Goal: Transaction & Acquisition: Purchase product/service

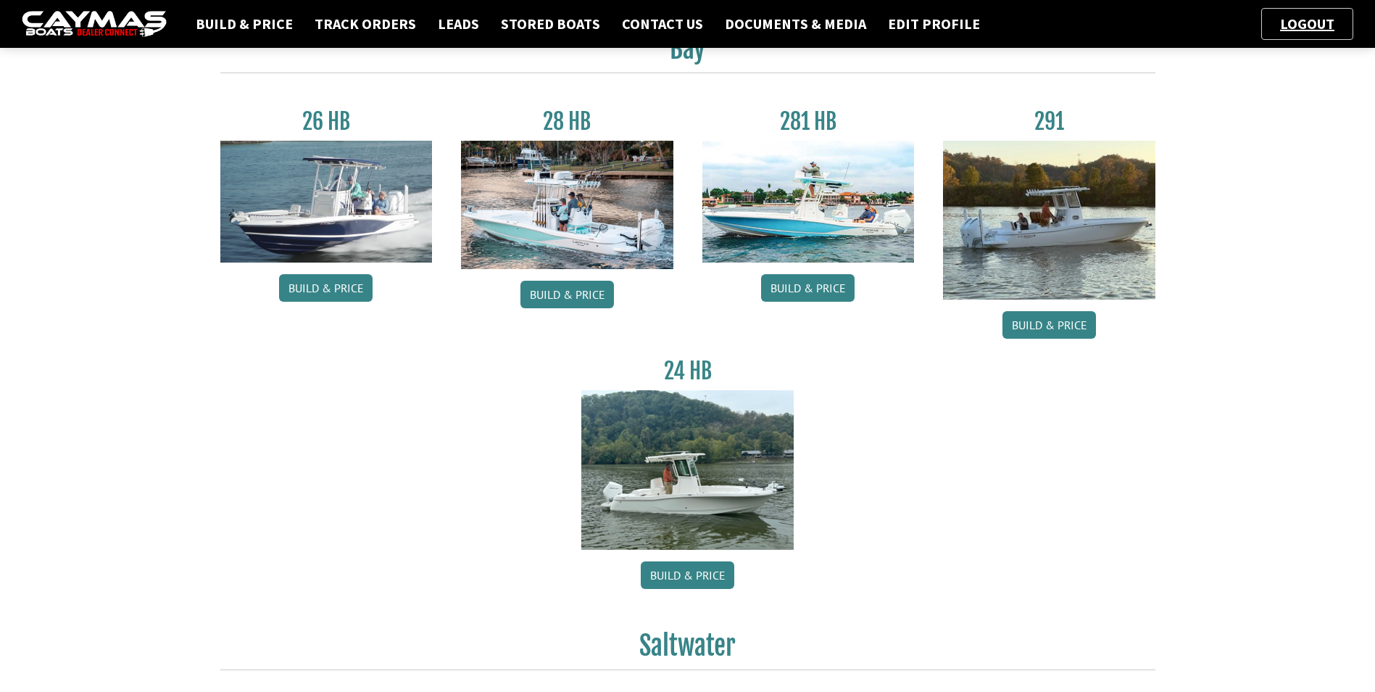
scroll to position [218, 0]
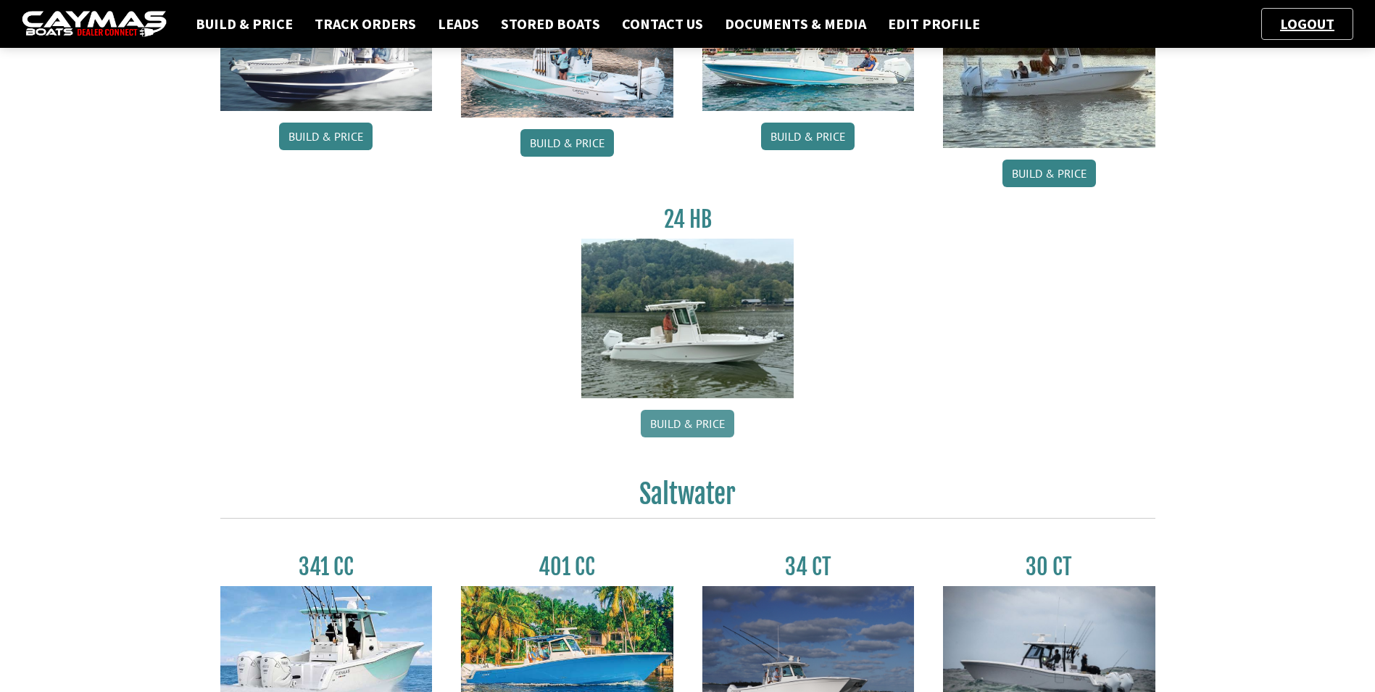
click at [680, 417] on link "Build & Price" at bounding box center [688, 424] width 94 height 28
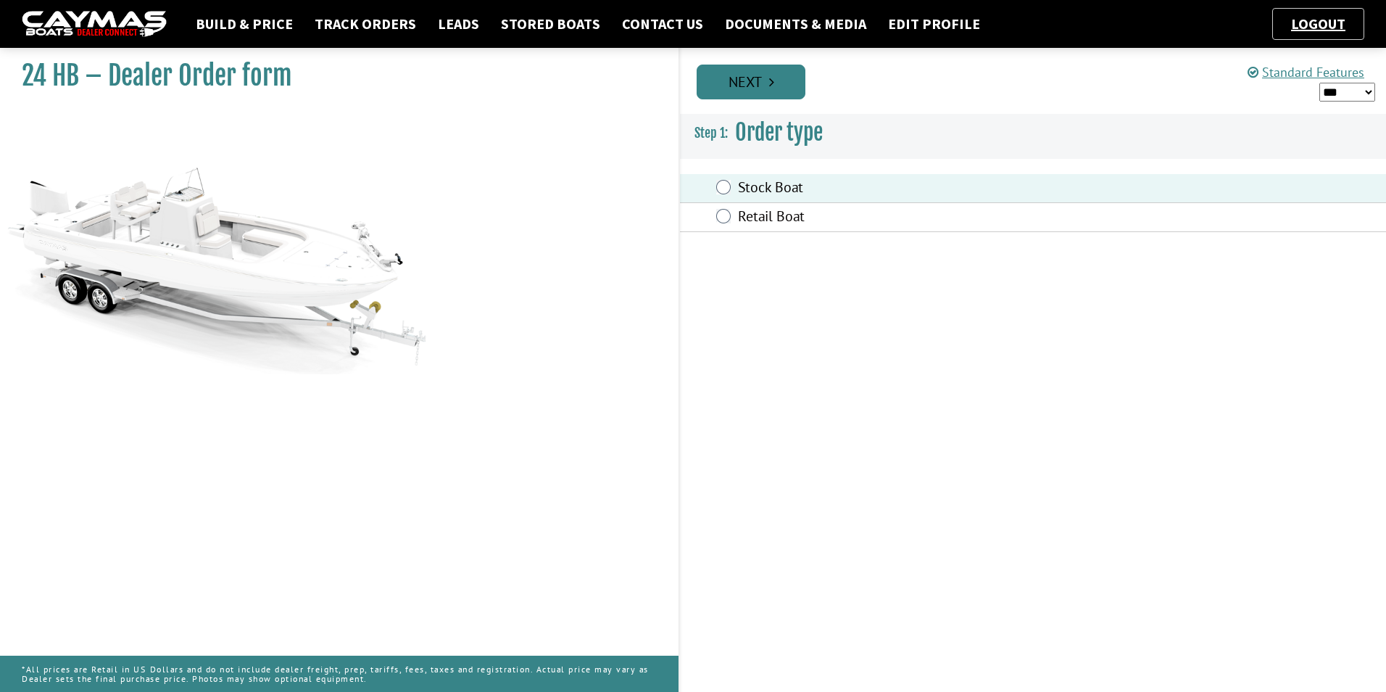
click at [779, 77] on link "Next" at bounding box center [751, 82] width 109 height 35
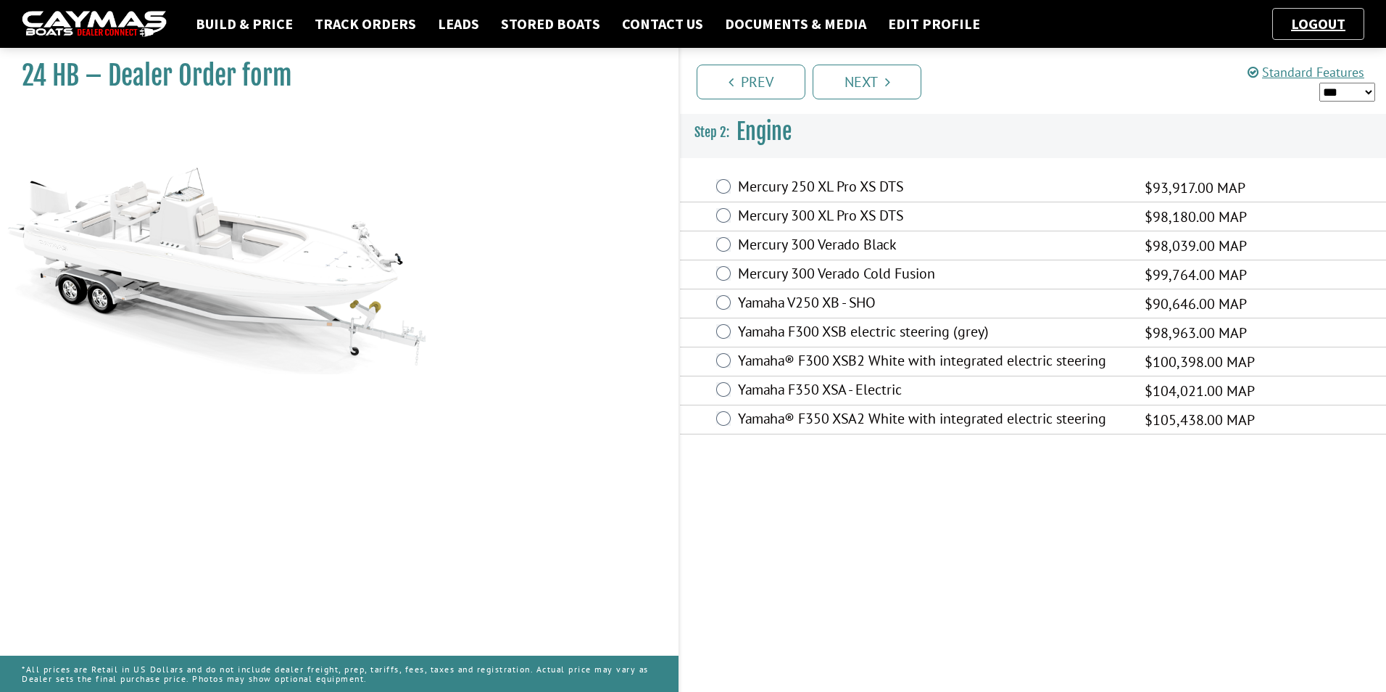
click at [1373, 91] on select "*** ****** ******" at bounding box center [1348, 92] width 56 height 19
select select "*"
click at [1320, 83] on select "*** ****** ******" at bounding box center [1348, 92] width 56 height 19
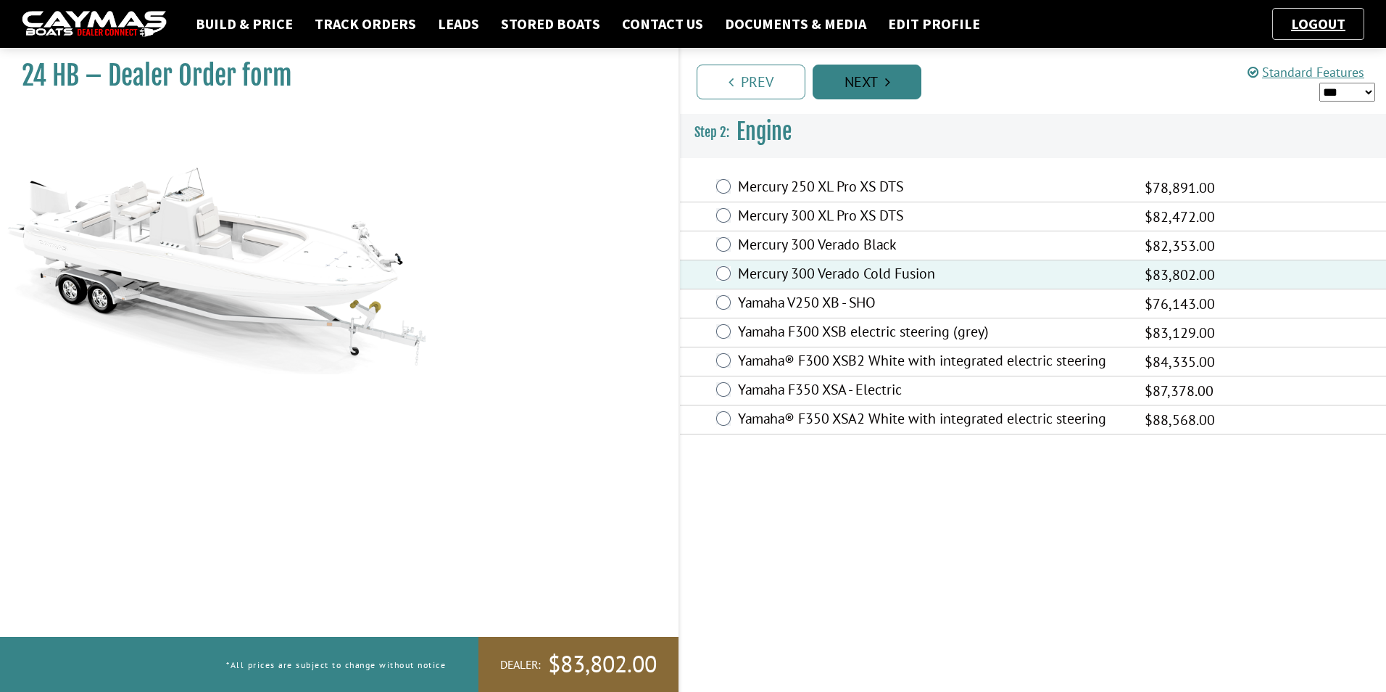
click at [895, 82] on link "Next" at bounding box center [867, 82] width 109 height 35
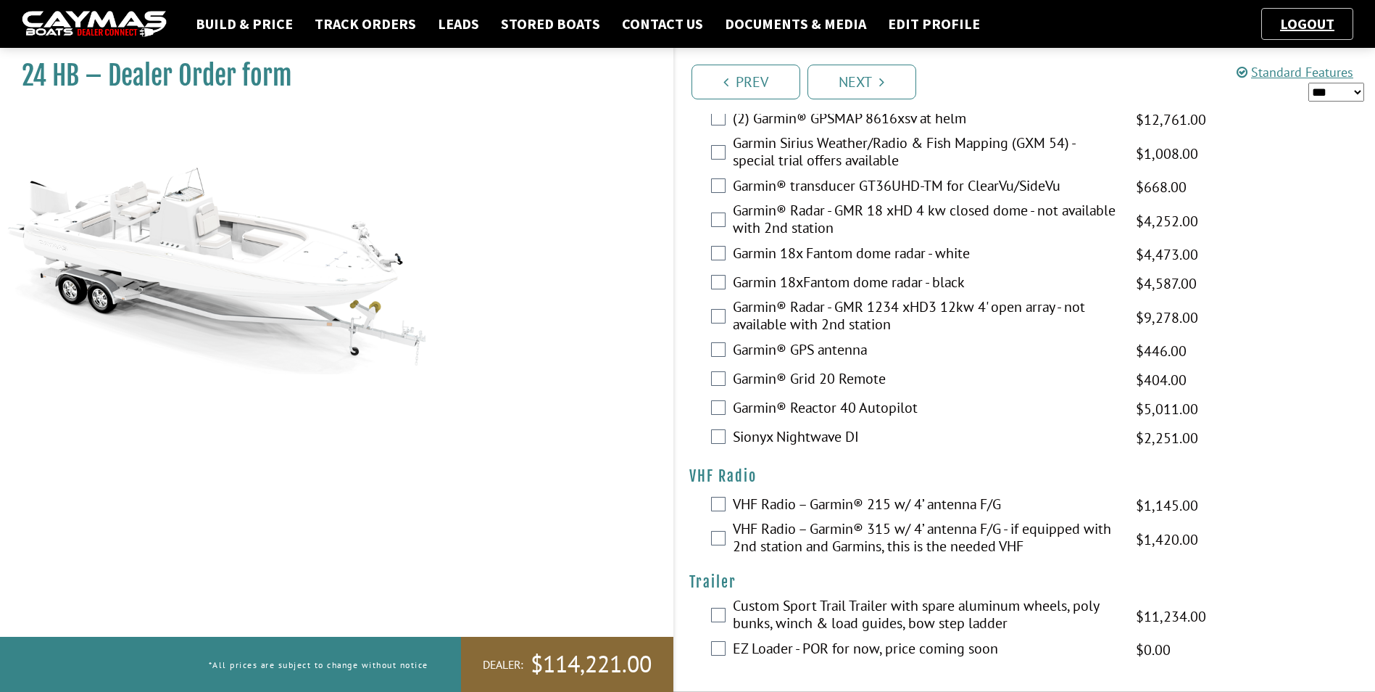
scroll to position [3171, 0]
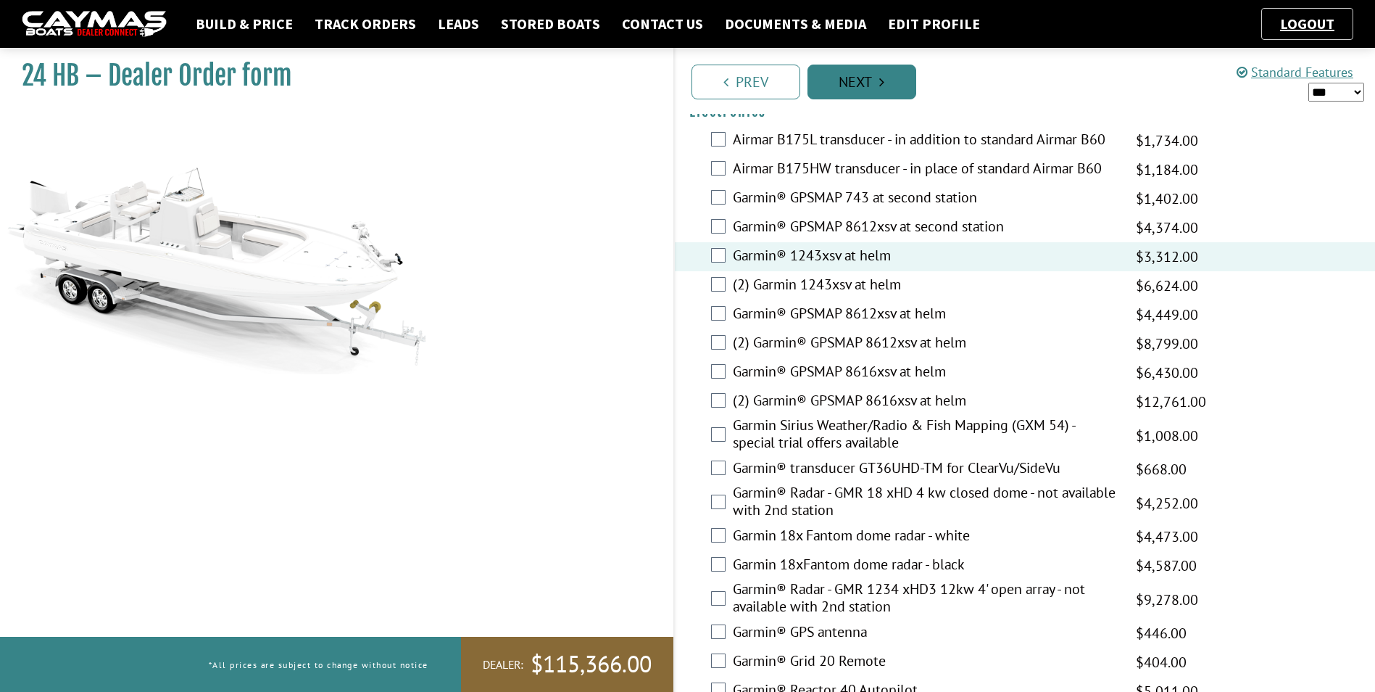
click at [880, 86] on icon "Pagination" at bounding box center [881, 82] width 5 height 15
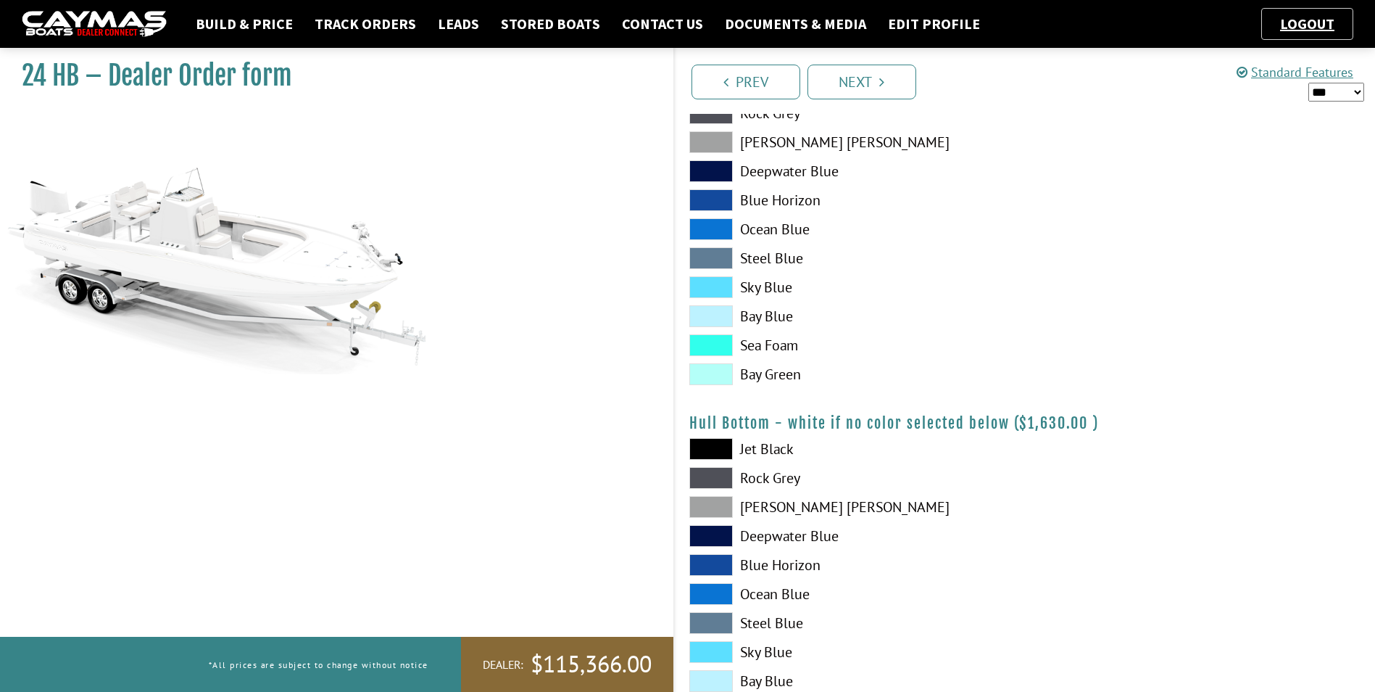
scroll to position [290, 0]
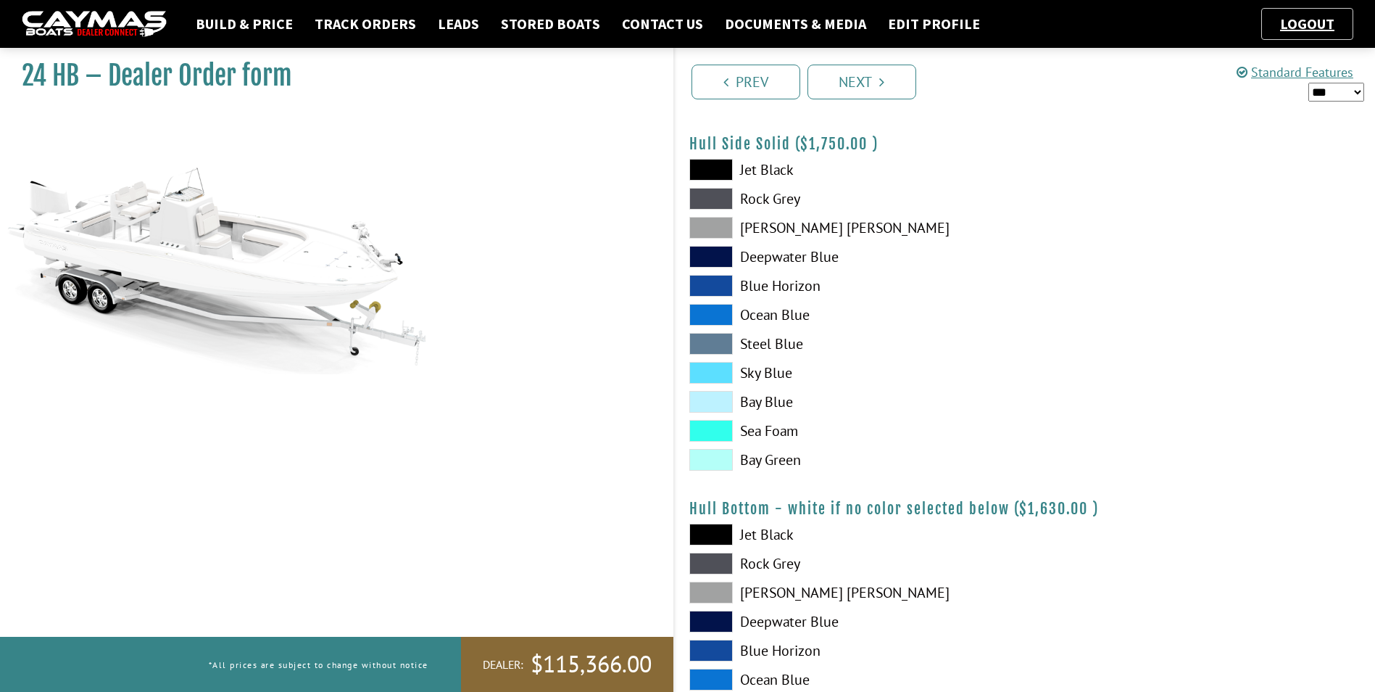
click at [719, 371] on span at bounding box center [712, 373] width 44 height 22
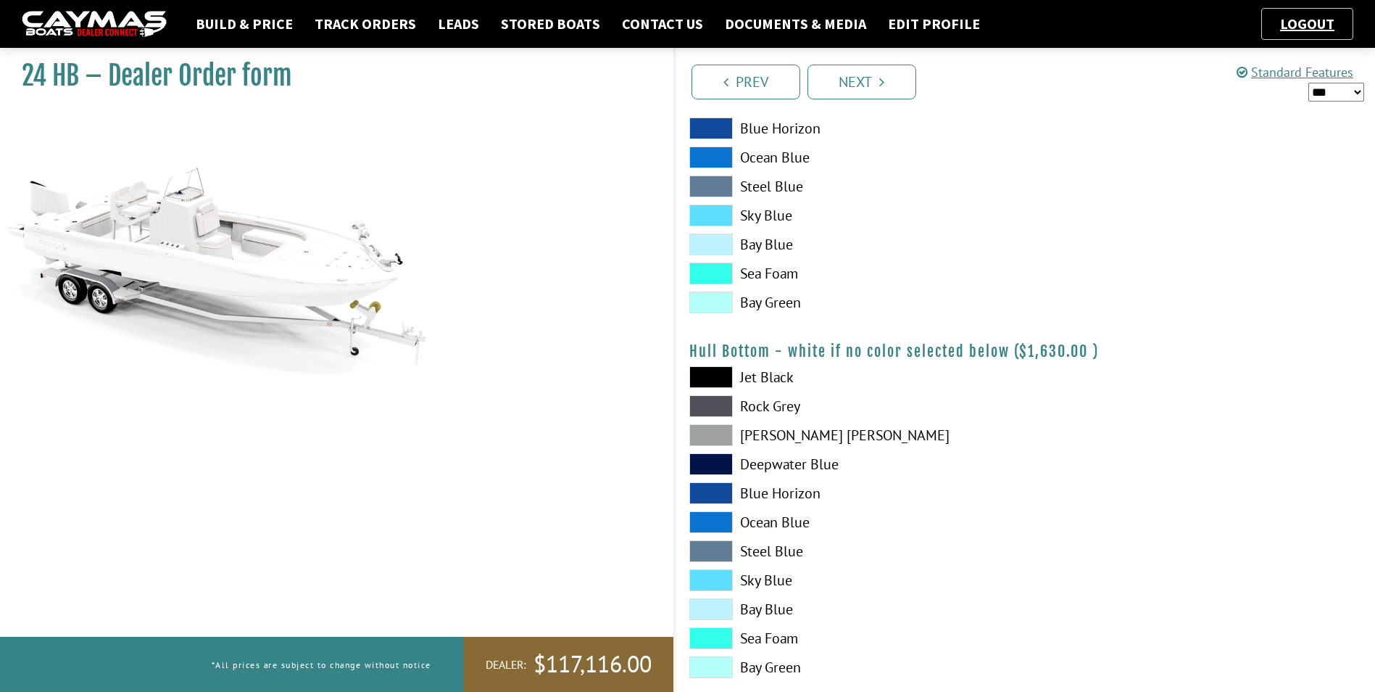
scroll to position [307, 0]
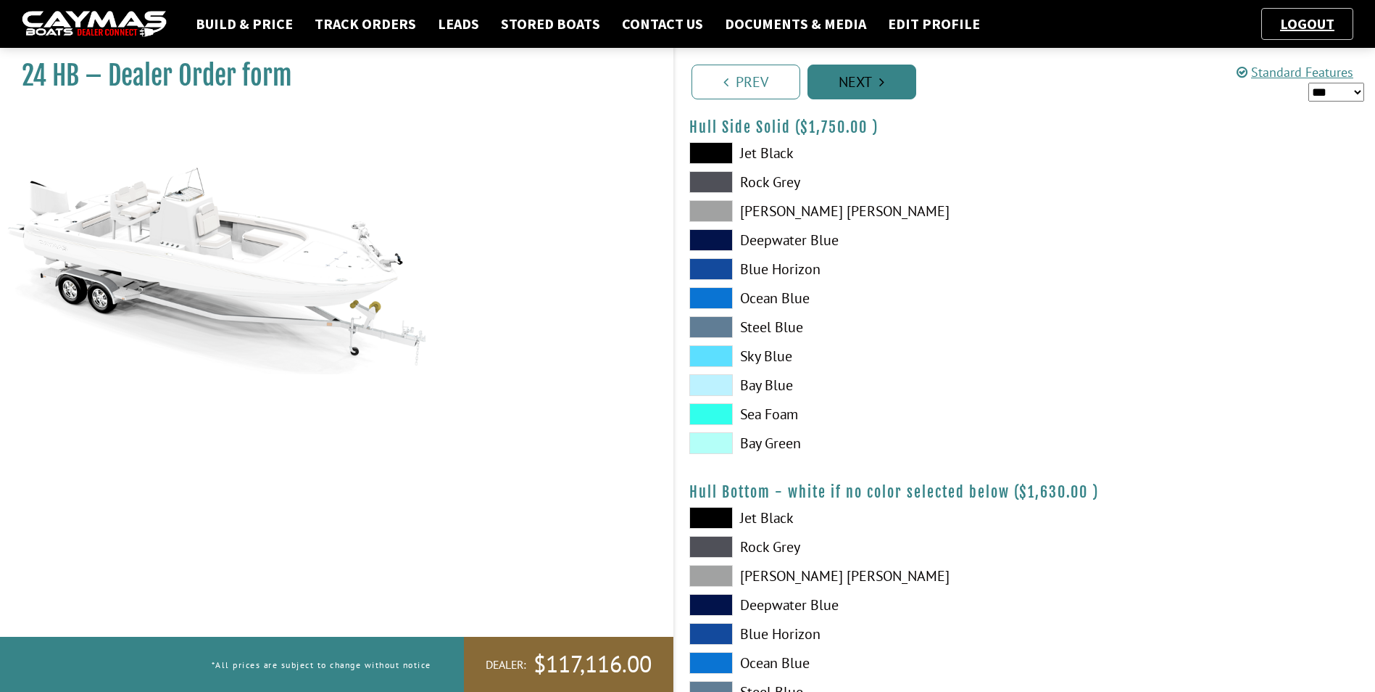
click at [873, 80] on link "Next" at bounding box center [862, 82] width 109 height 35
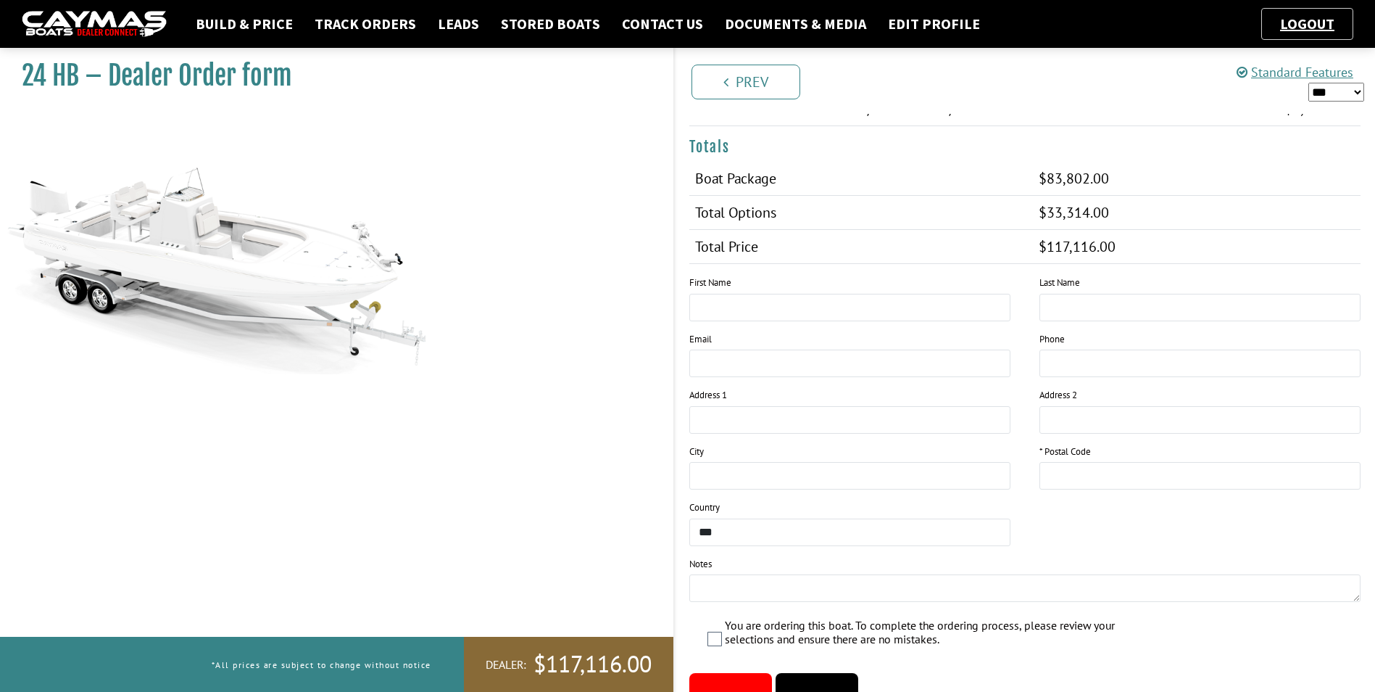
scroll to position [825, 0]
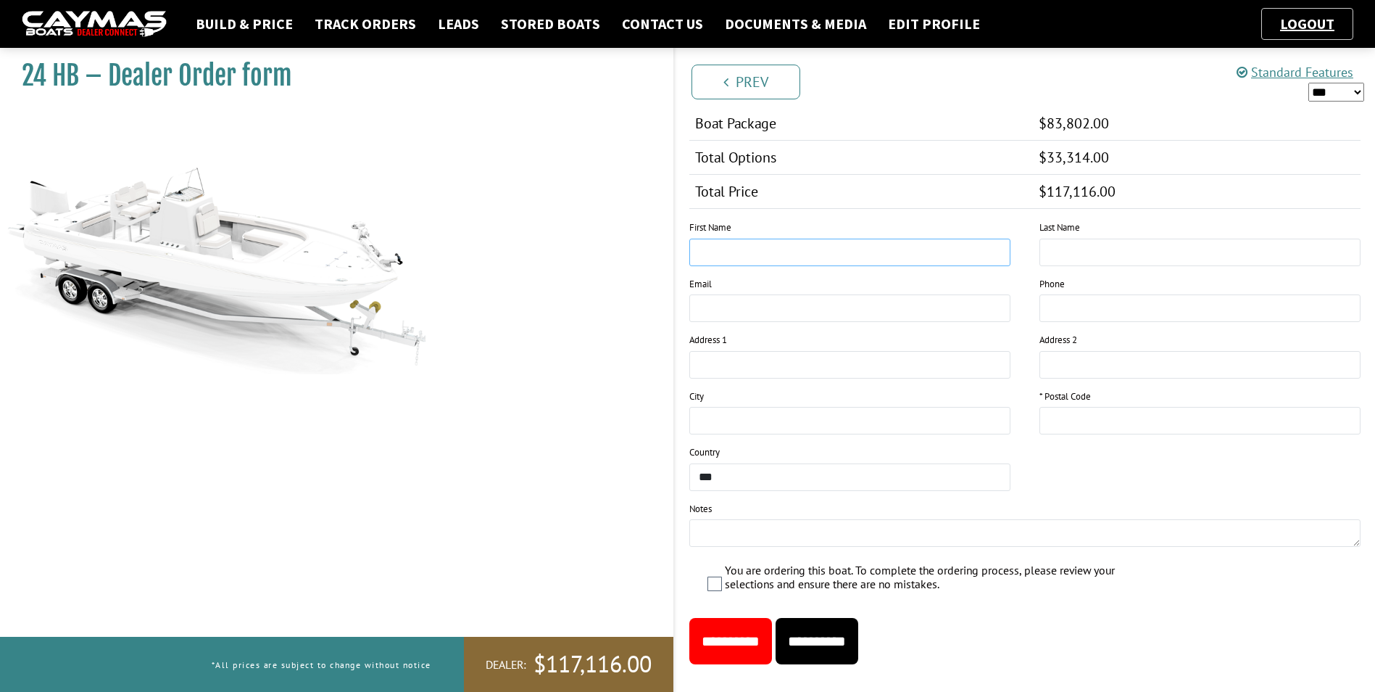
click at [723, 239] on input "text" at bounding box center [850, 253] width 321 height 28
type input "*****"
click at [1087, 239] on input "text" at bounding box center [1200, 253] width 321 height 28
type input "*****"
click at [1053, 407] on input "text" at bounding box center [1200, 421] width 321 height 28
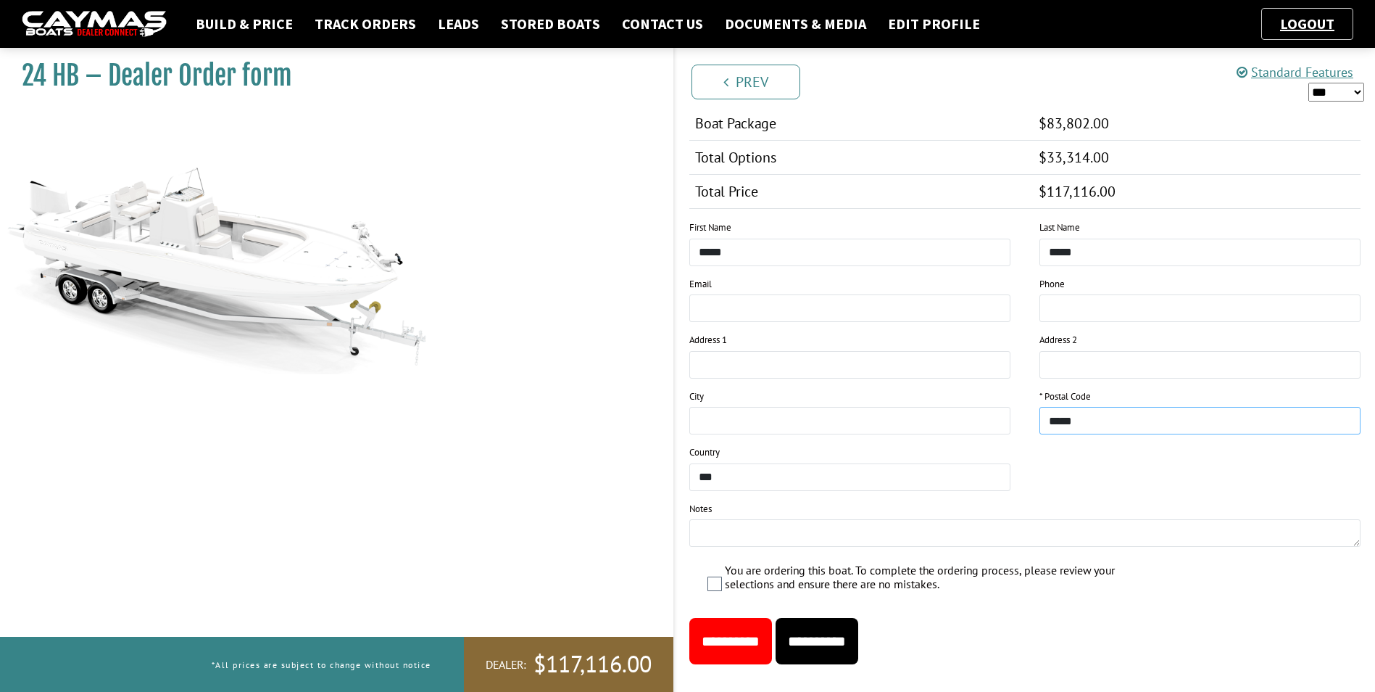
type input "*****"
click at [1009, 618] on div "**********" at bounding box center [1025, 641] width 701 height 46
click at [848, 621] on input "**********" at bounding box center [817, 641] width 83 height 46
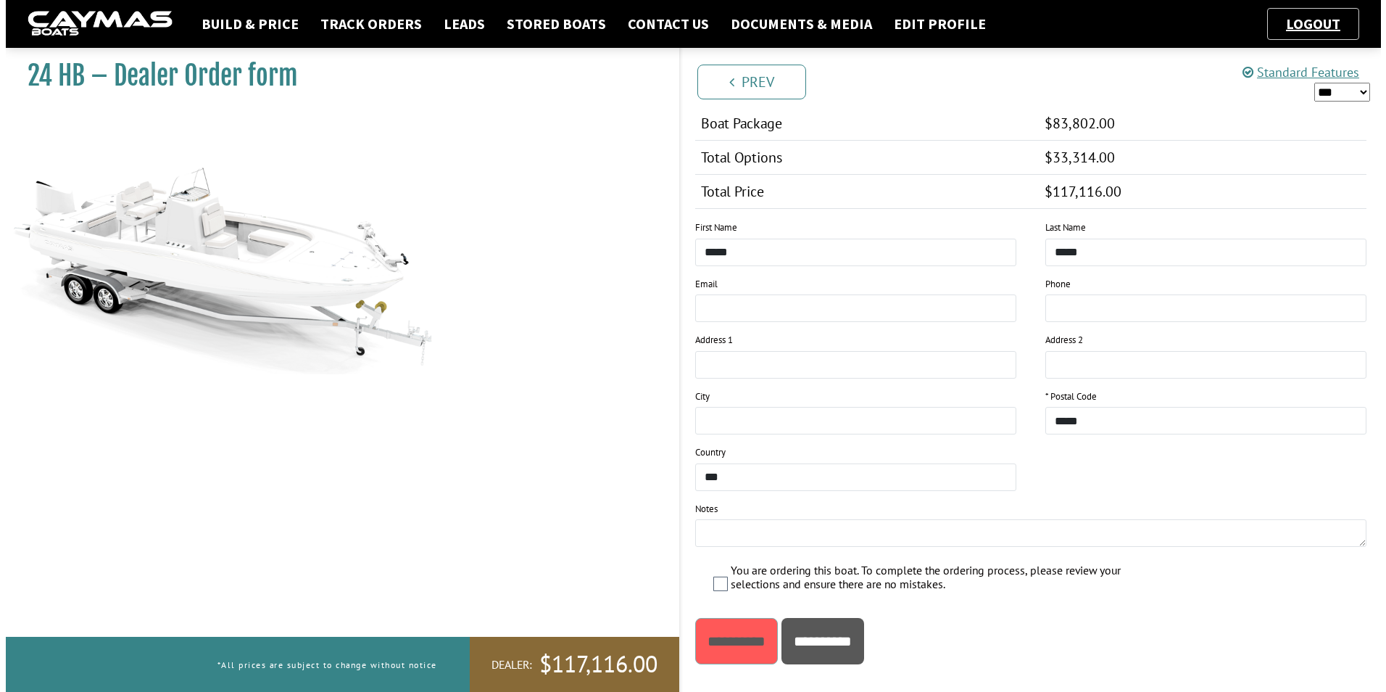
scroll to position [0, 0]
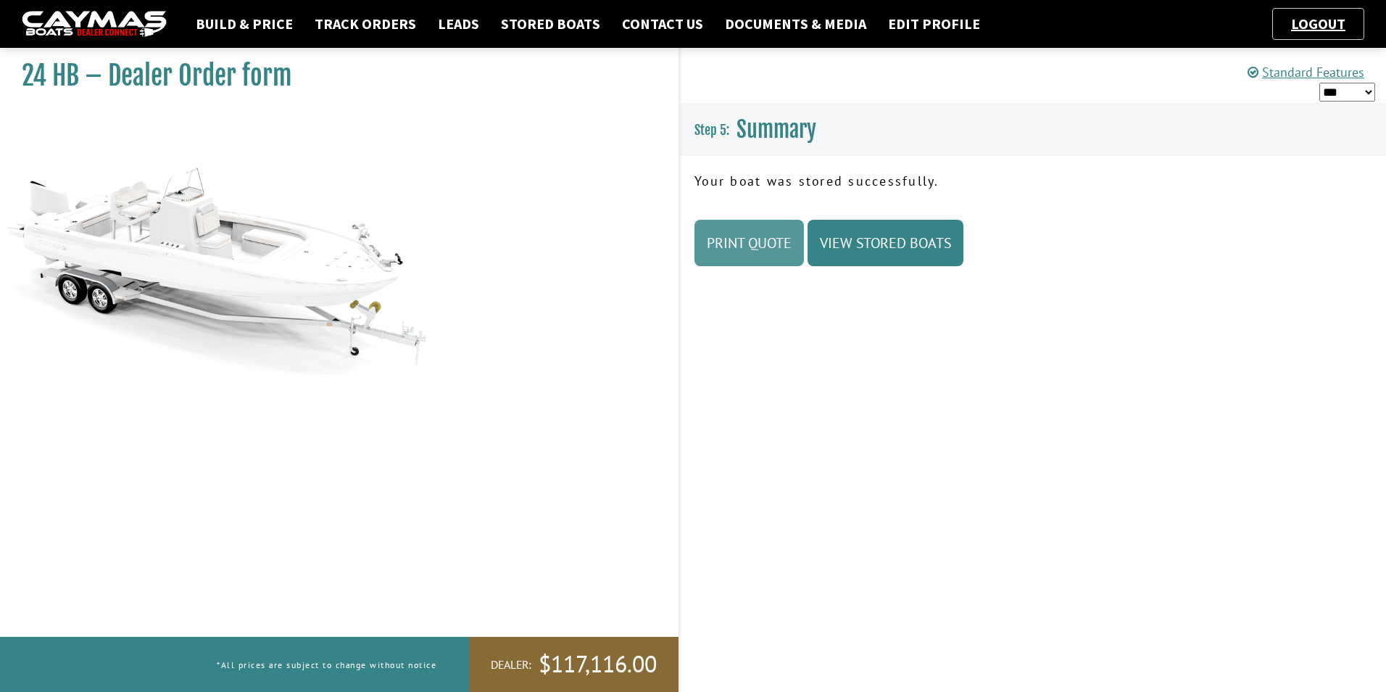
click at [748, 244] on link "Print Quote" at bounding box center [749, 243] width 109 height 46
drag, startPoint x: 260, startPoint y: 25, endPoint x: 262, endPoint y: 35, distance: 9.7
click at [260, 26] on link "Build & Price" at bounding box center [245, 24] width 112 height 19
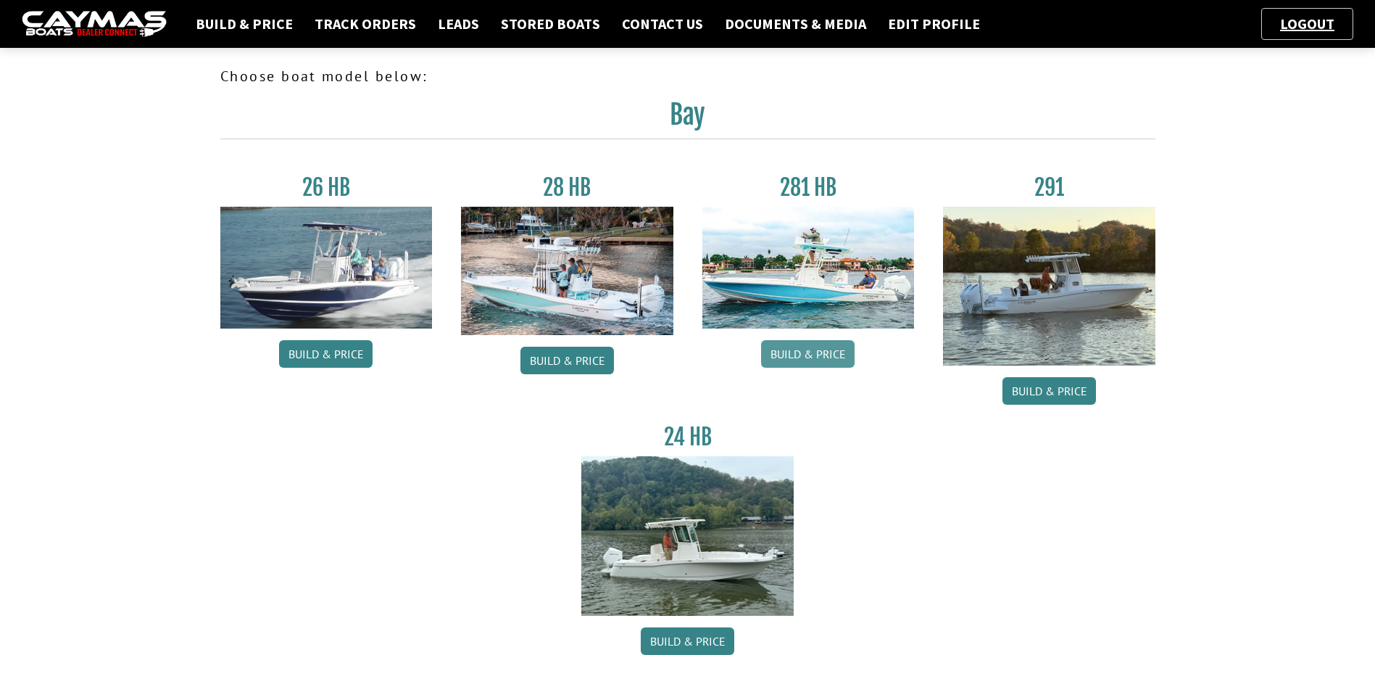
click at [818, 347] on link "Build & Price" at bounding box center [808, 354] width 94 height 28
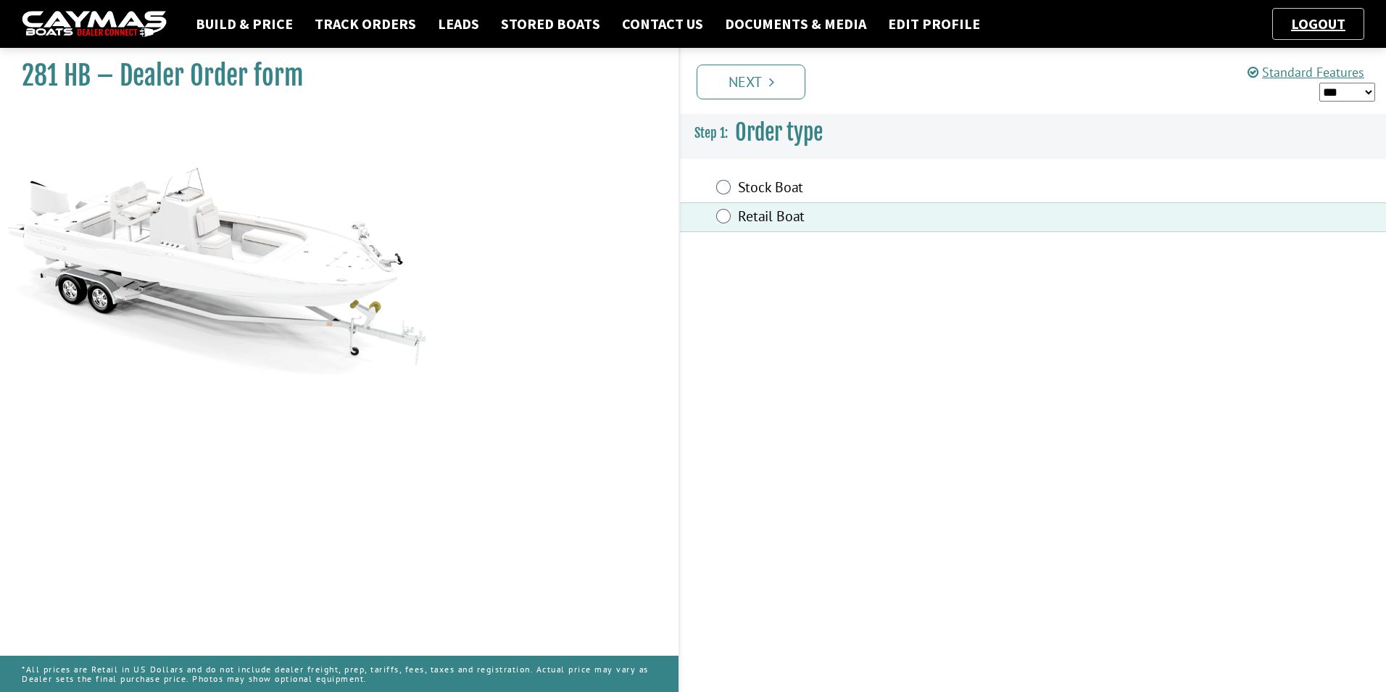
click at [1367, 88] on select "*** ****** ******" at bounding box center [1348, 92] width 56 height 19
select select "*"
click at [1320, 83] on select "*** ****** ******" at bounding box center [1348, 92] width 56 height 19
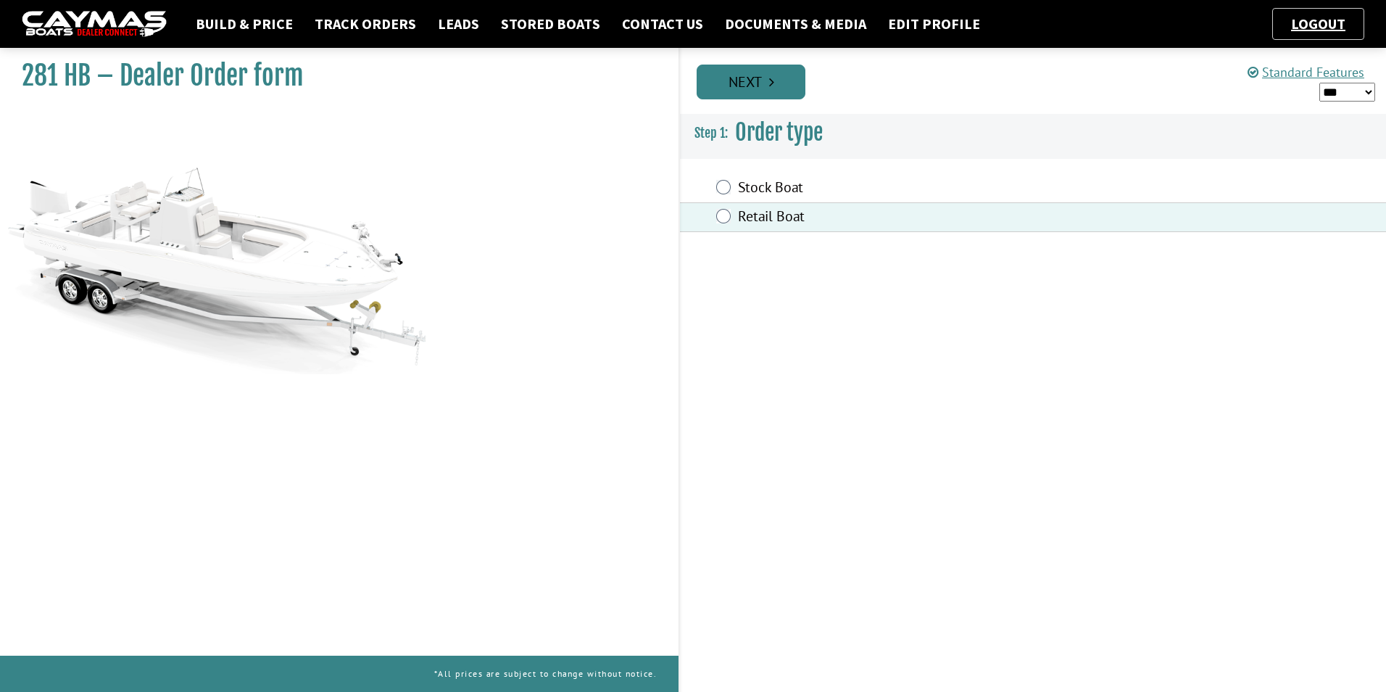
click at [777, 83] on link "Next" at bounding box center [751, 82] width 109 height 35
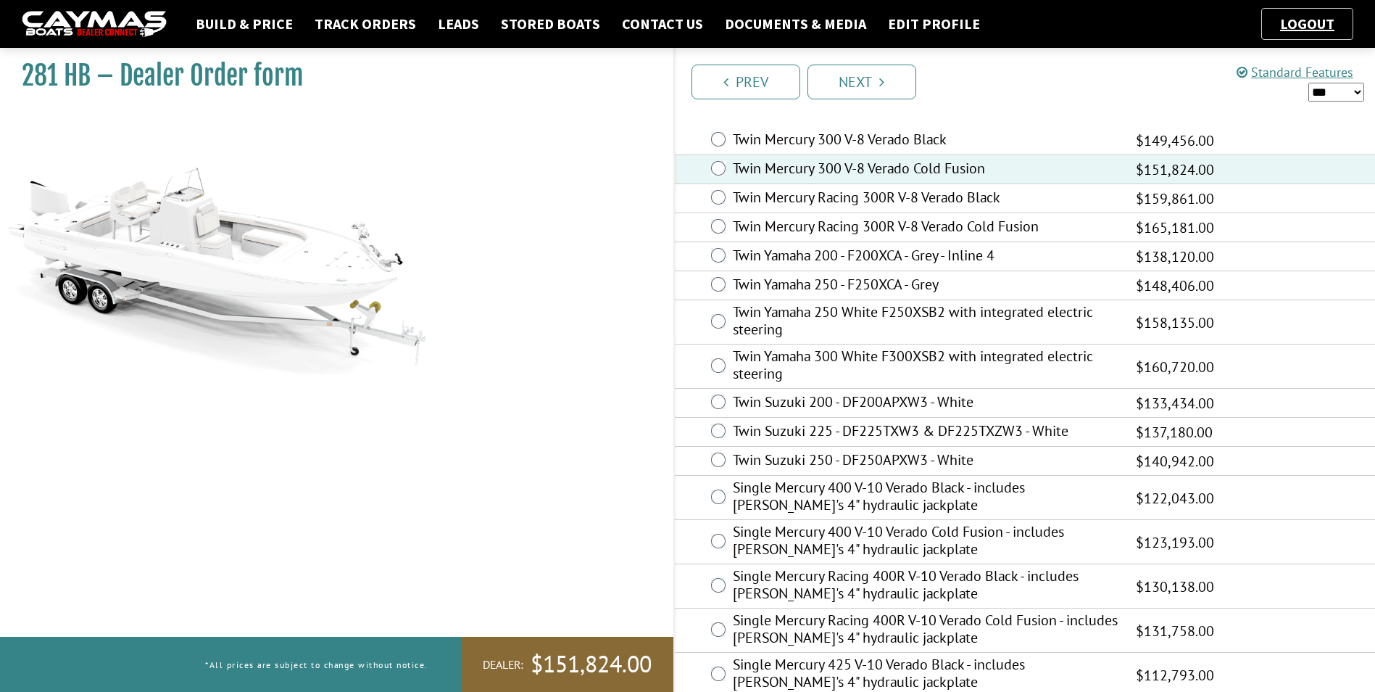
scroll to position [73, 0]
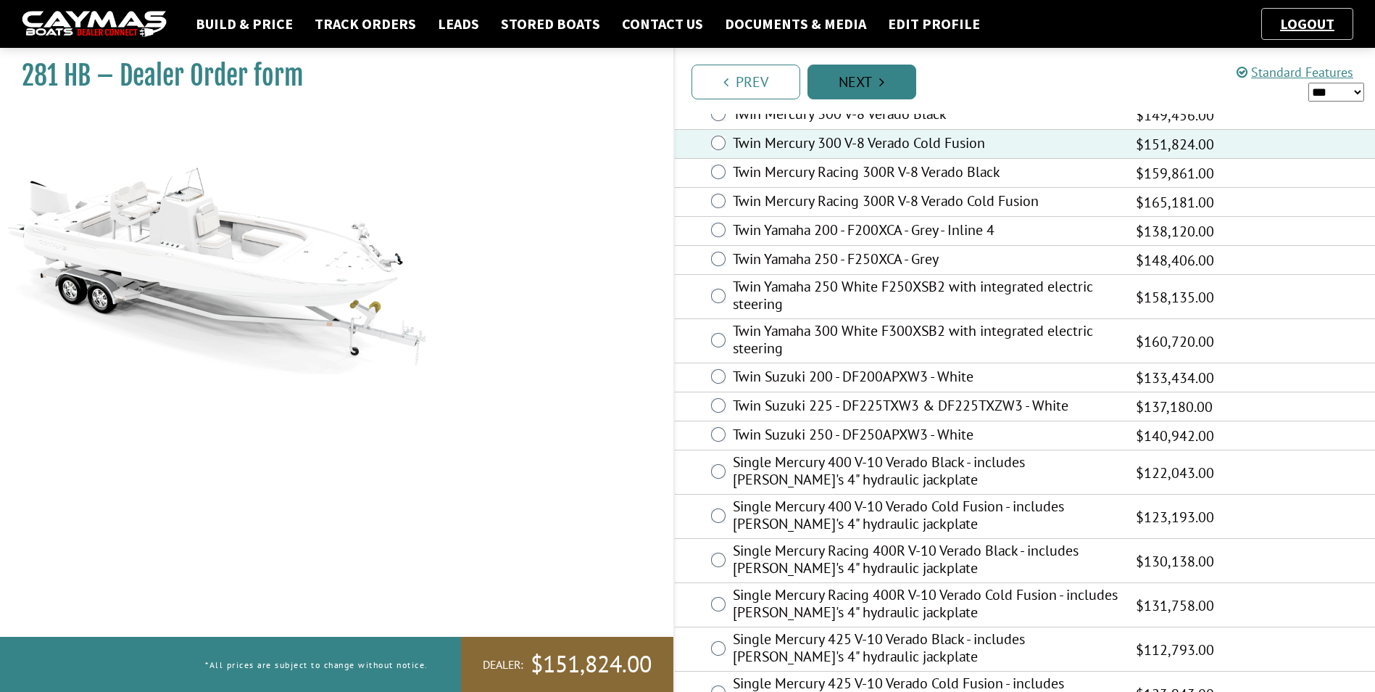
click at [882, 78] on icon "Pagination" at bounding box center [881, 82] width 5 height 15
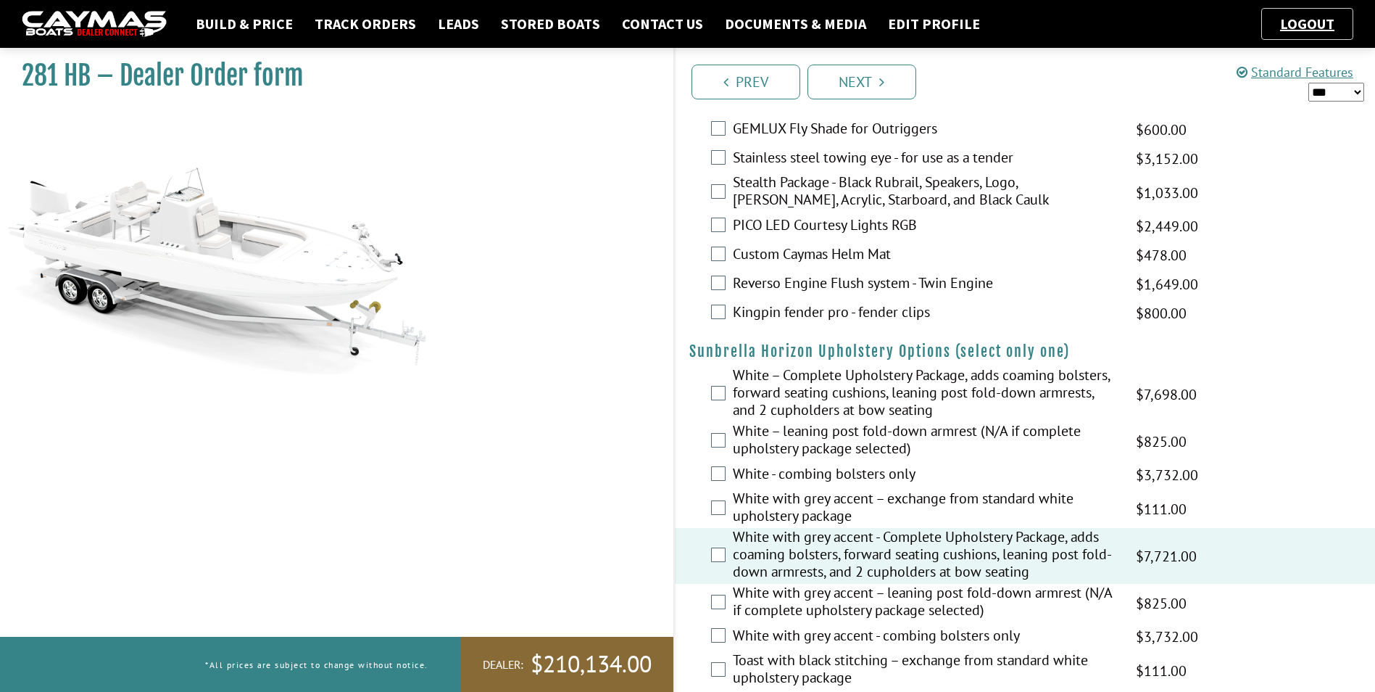
scroll to position [2733, 0]
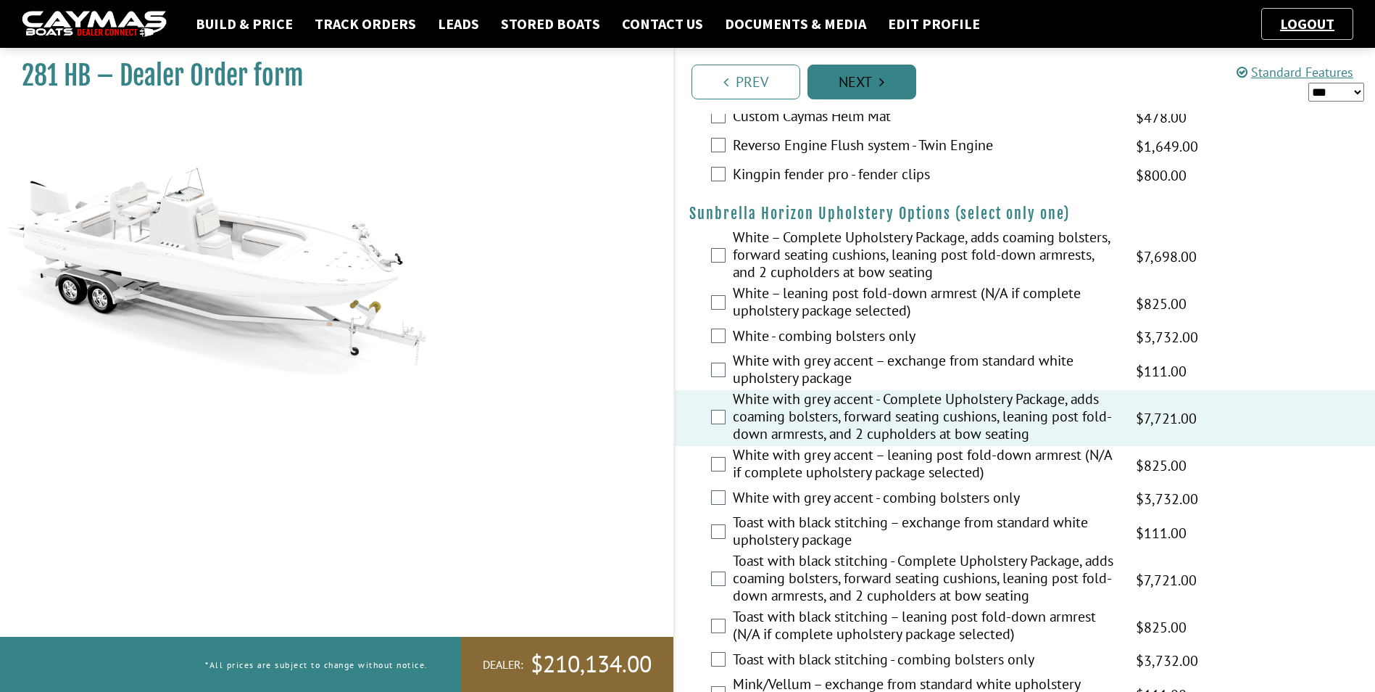
click at [866, 83] on link "Next" at bounding box center [862, 82] width 109 height 35
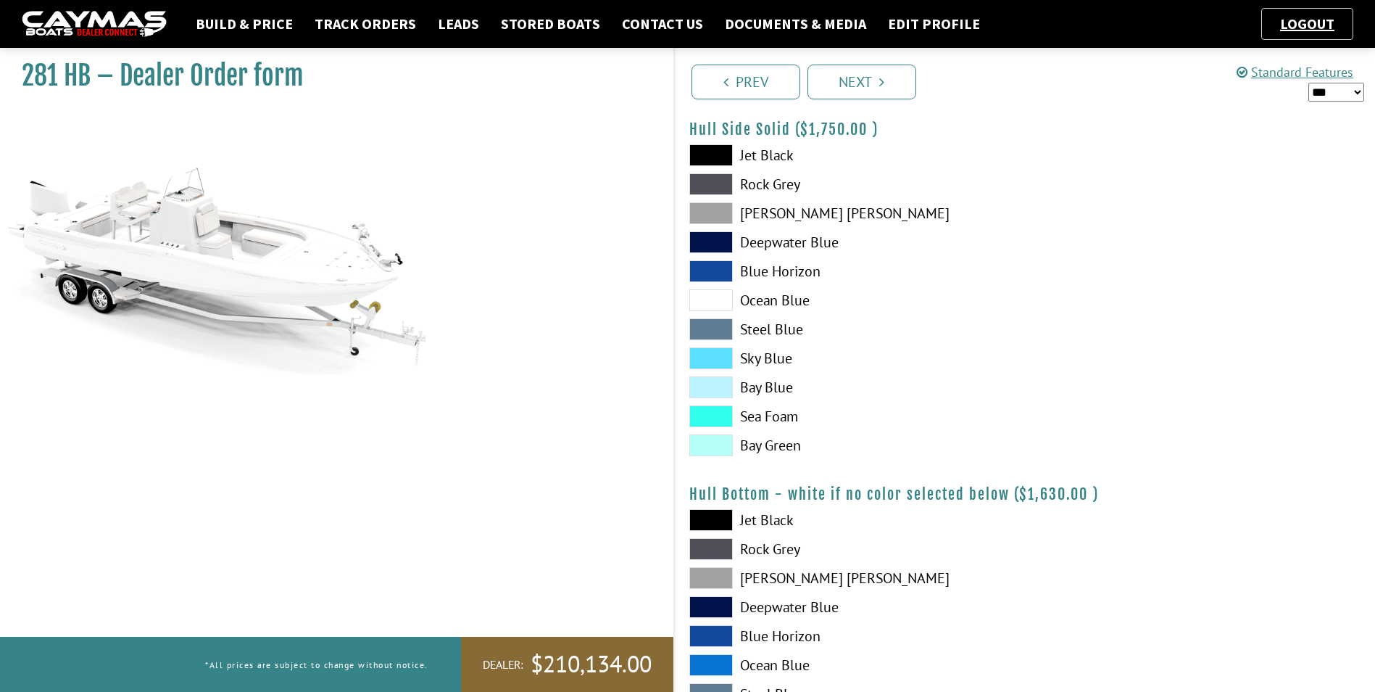
scroll to position [653, 0]
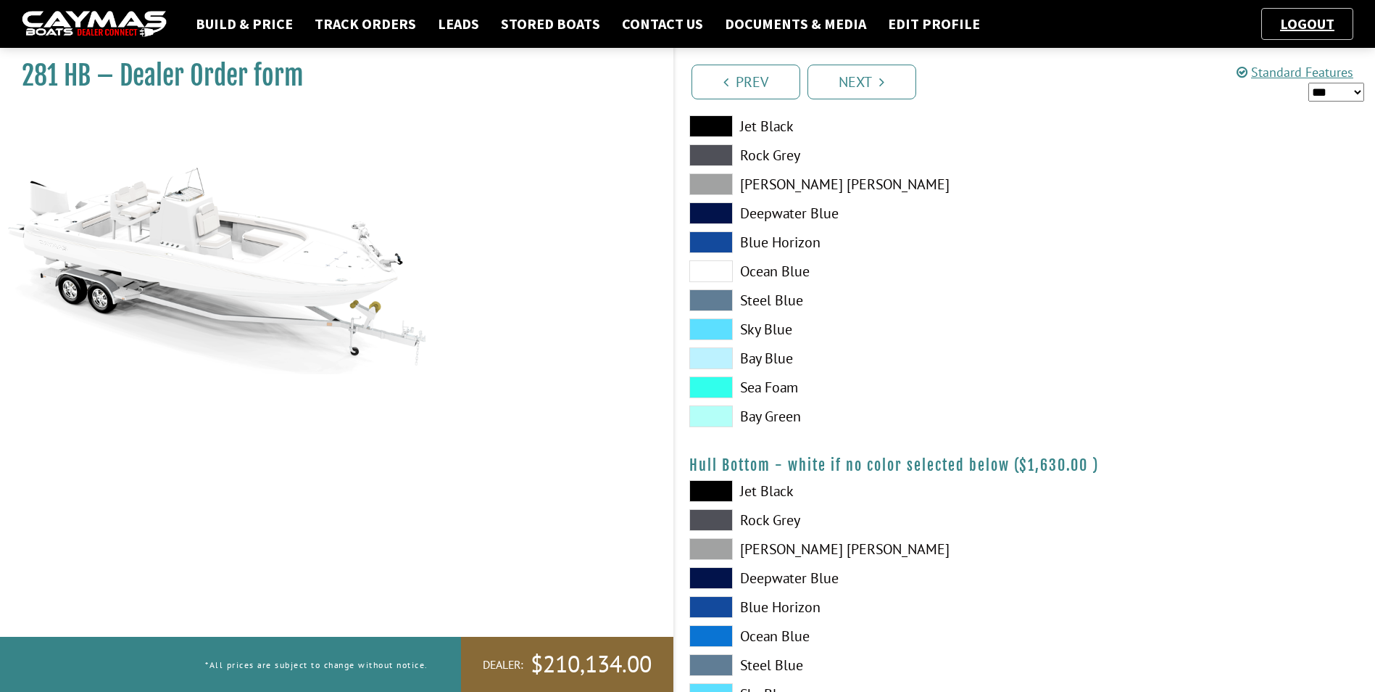
click at [709, 183] on span at bounding box center [712, 184] width 44 height 22
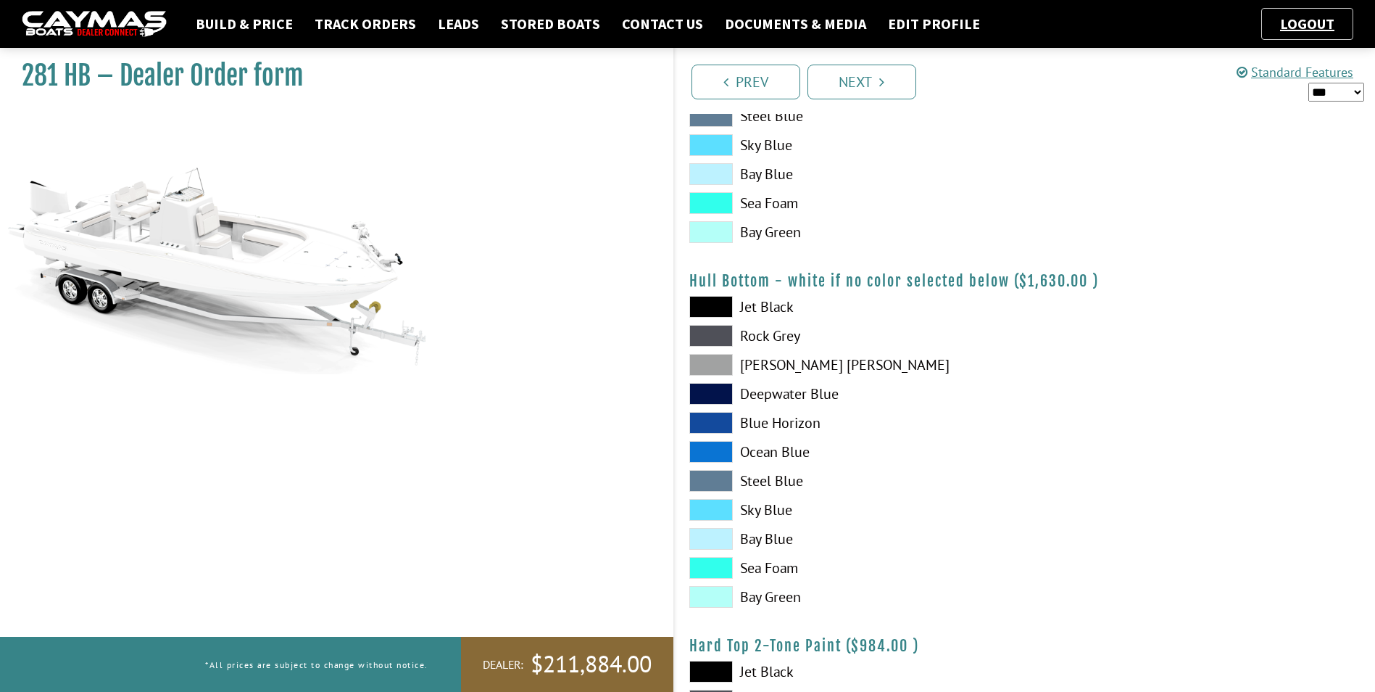
scroll to position [870, 0]
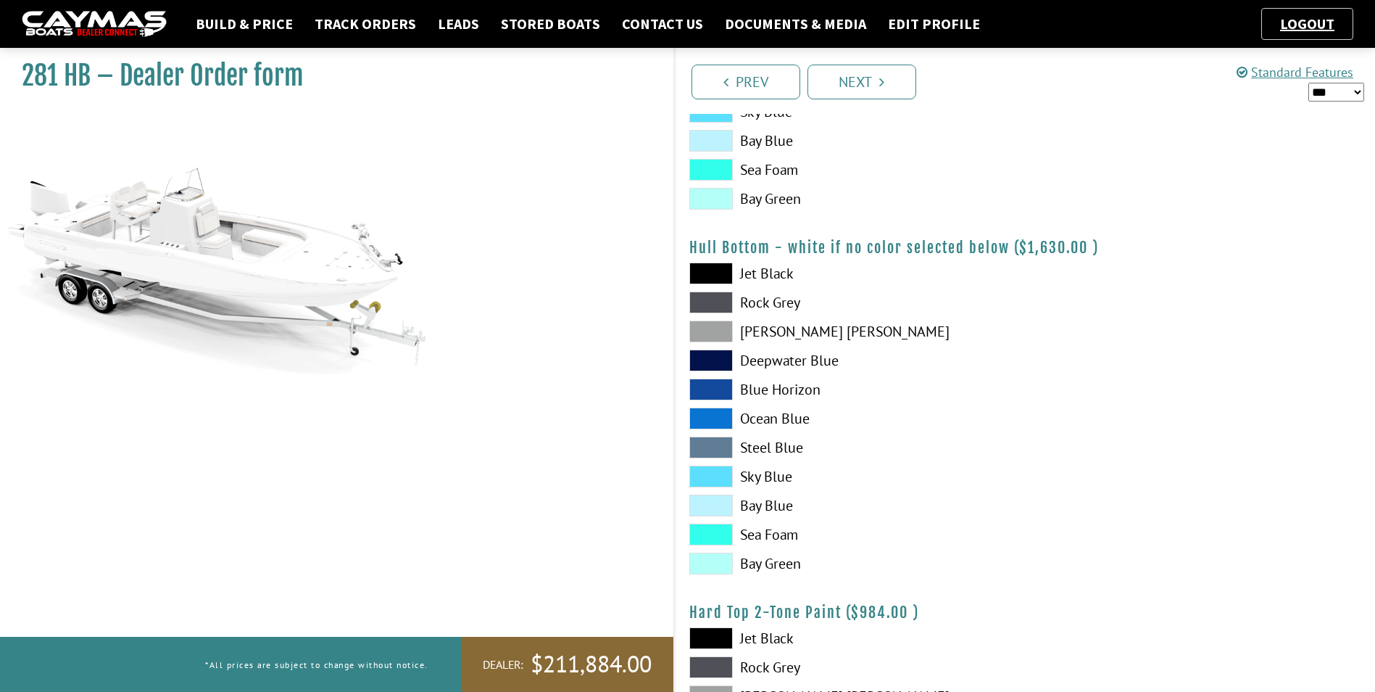
click at [717, 326] on span at bounding box center [712, 331] width 44 height 22
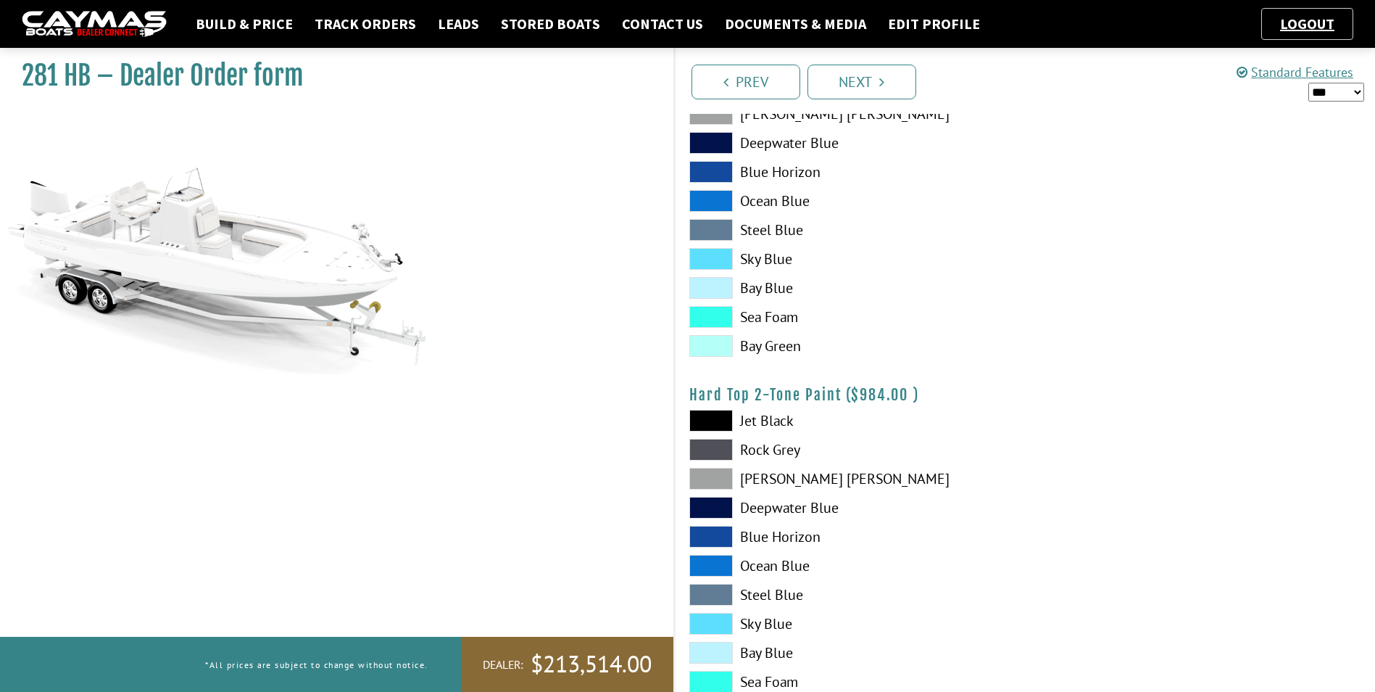
scroll to position [1233, 0]
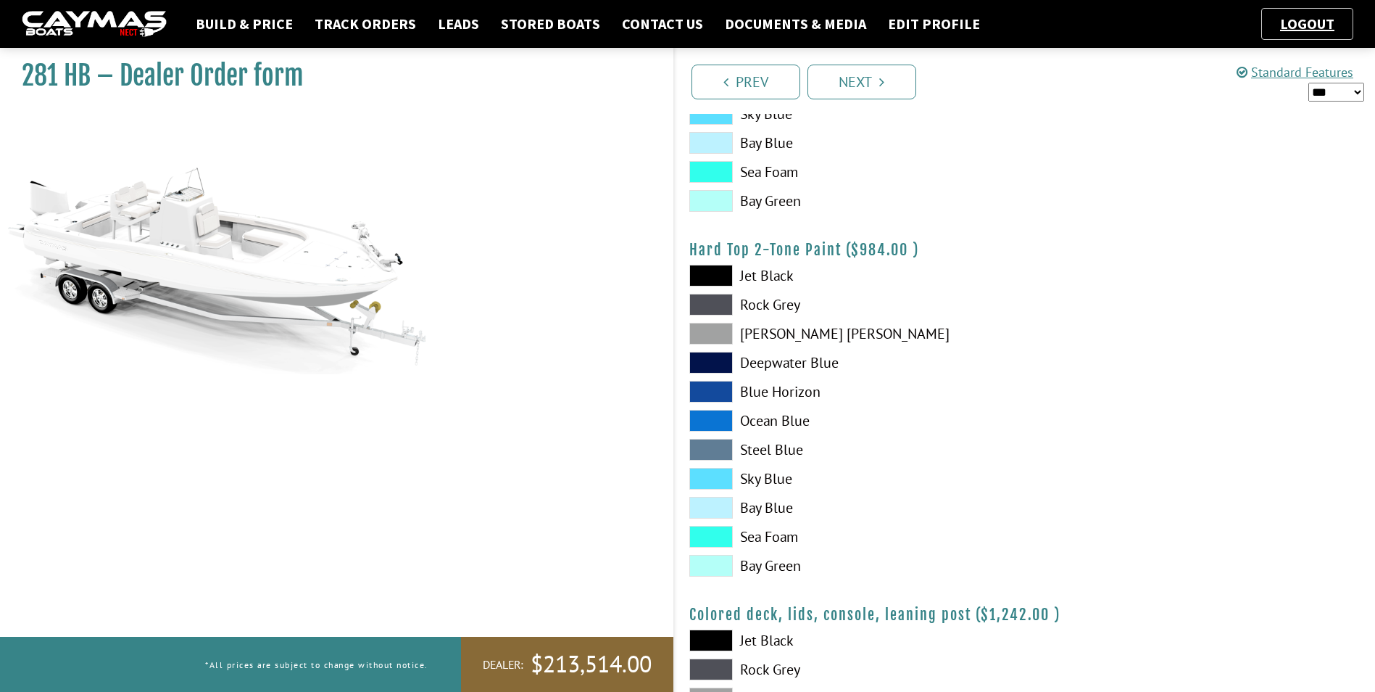
click at [716, 332] on span at bounding box center [712, 334] width 44 height 22
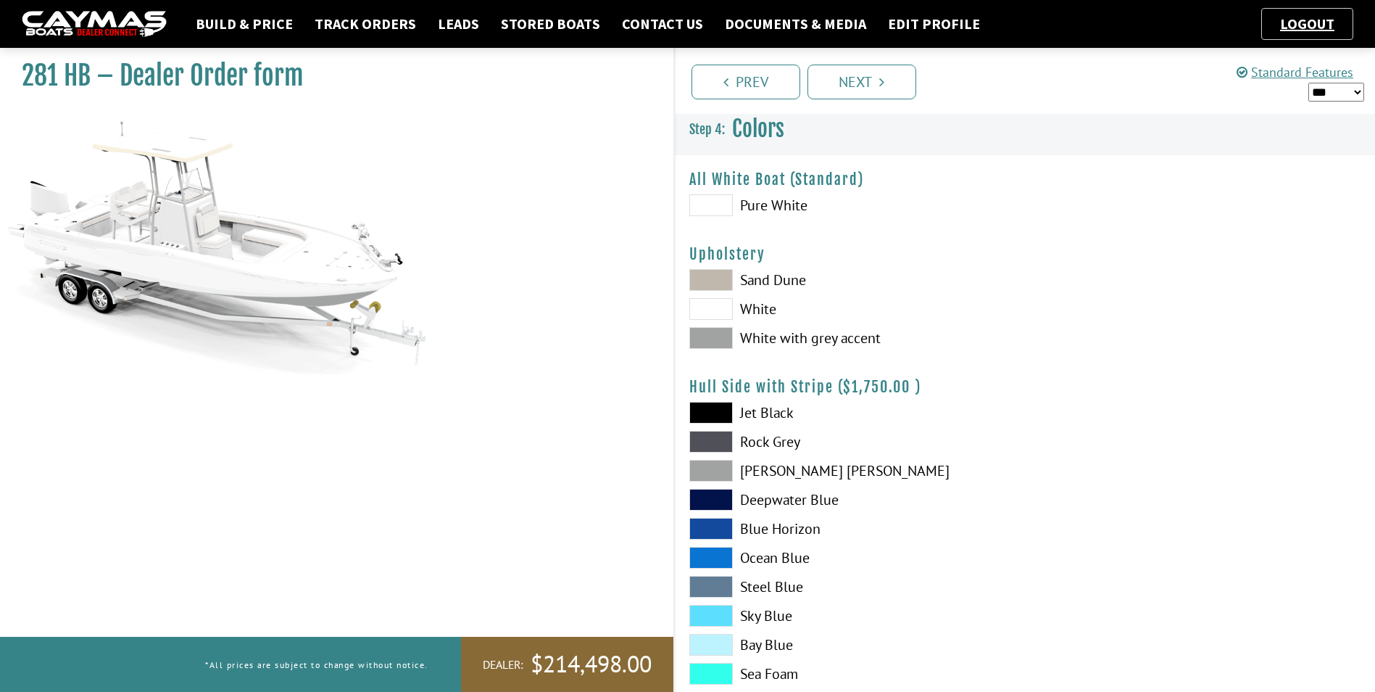
scroll to position [0, 0]
click at [721, 335] on span at bounding box center [712, 339] width 44 height 22
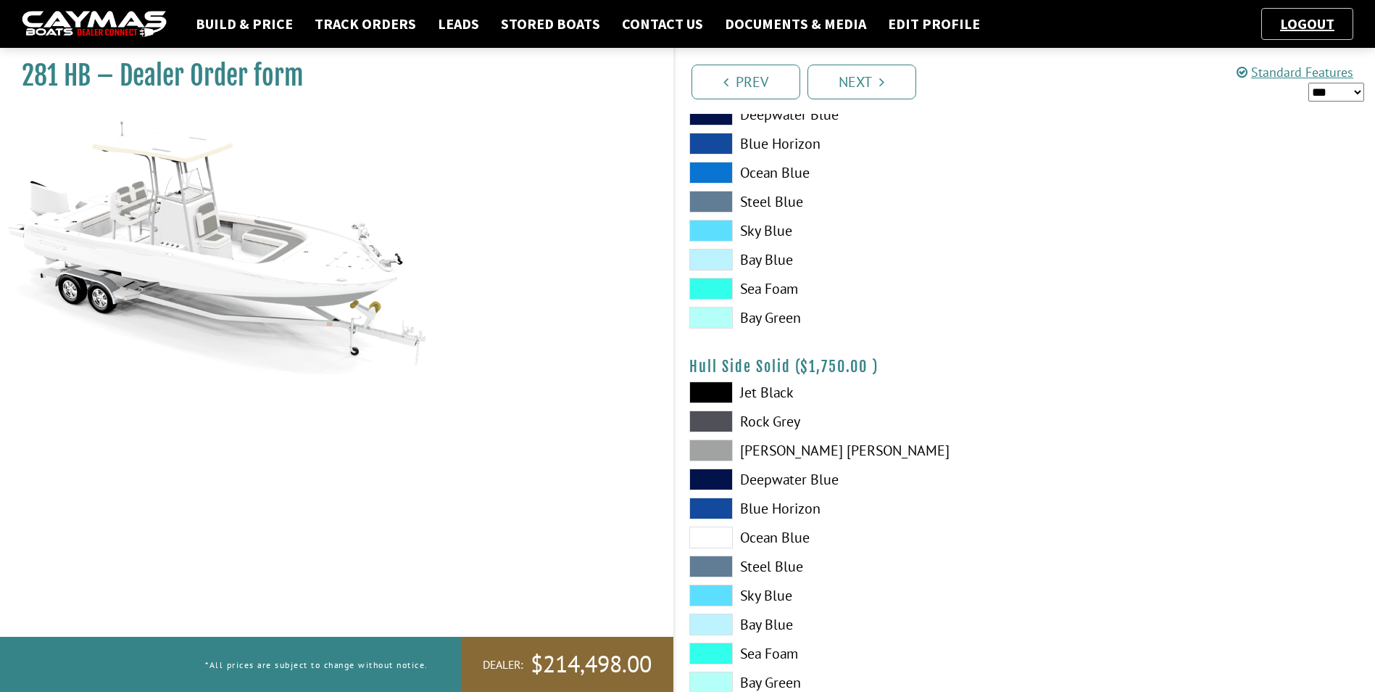
scroll to position [435, 0]
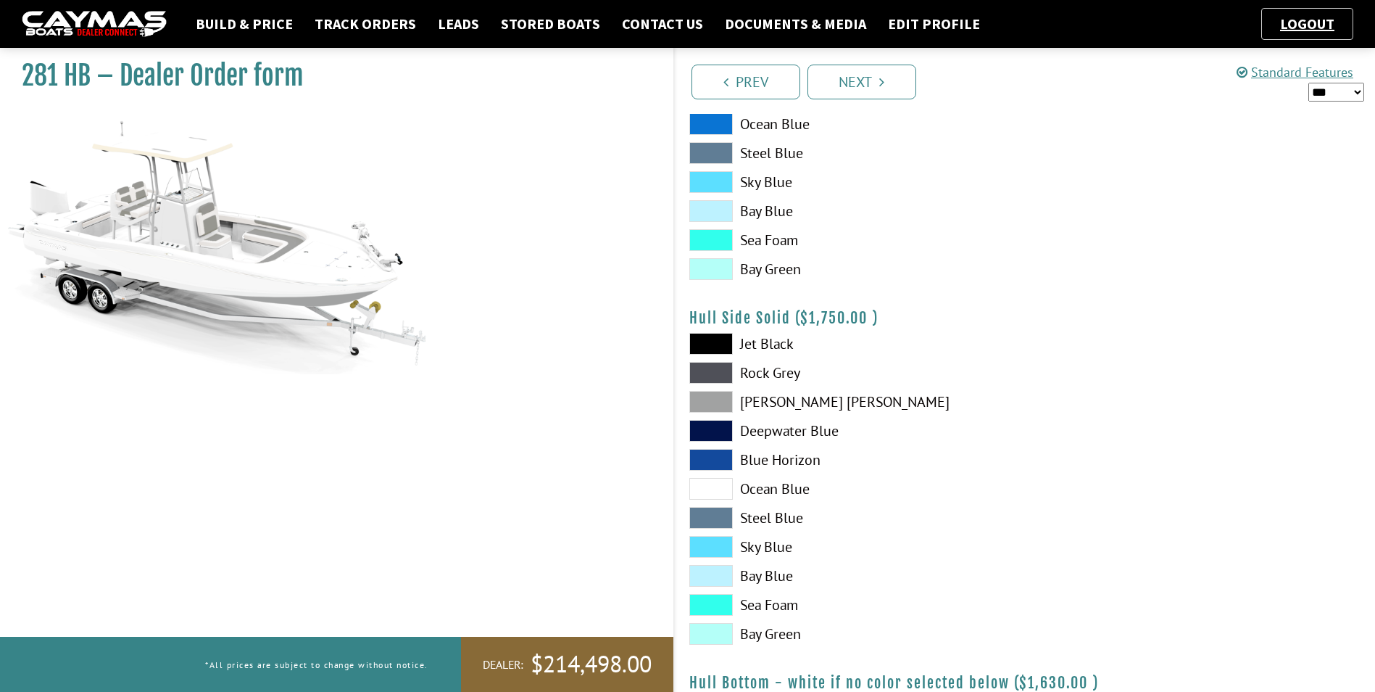
click at [700, 401] on span at bounding box center [712, 402] width 44 height 22
click at [714, 371] on span at bounding box center [712, 373] width 44 height 22
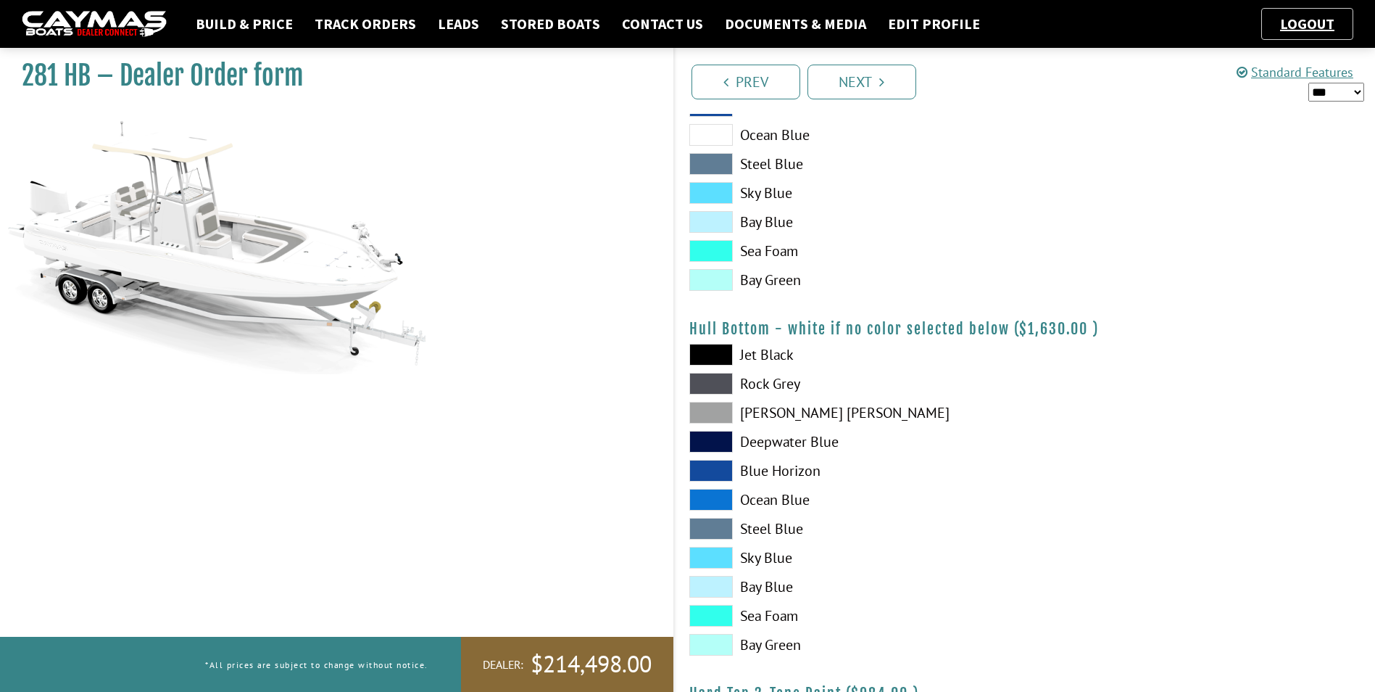
scroll to position [943, 0]
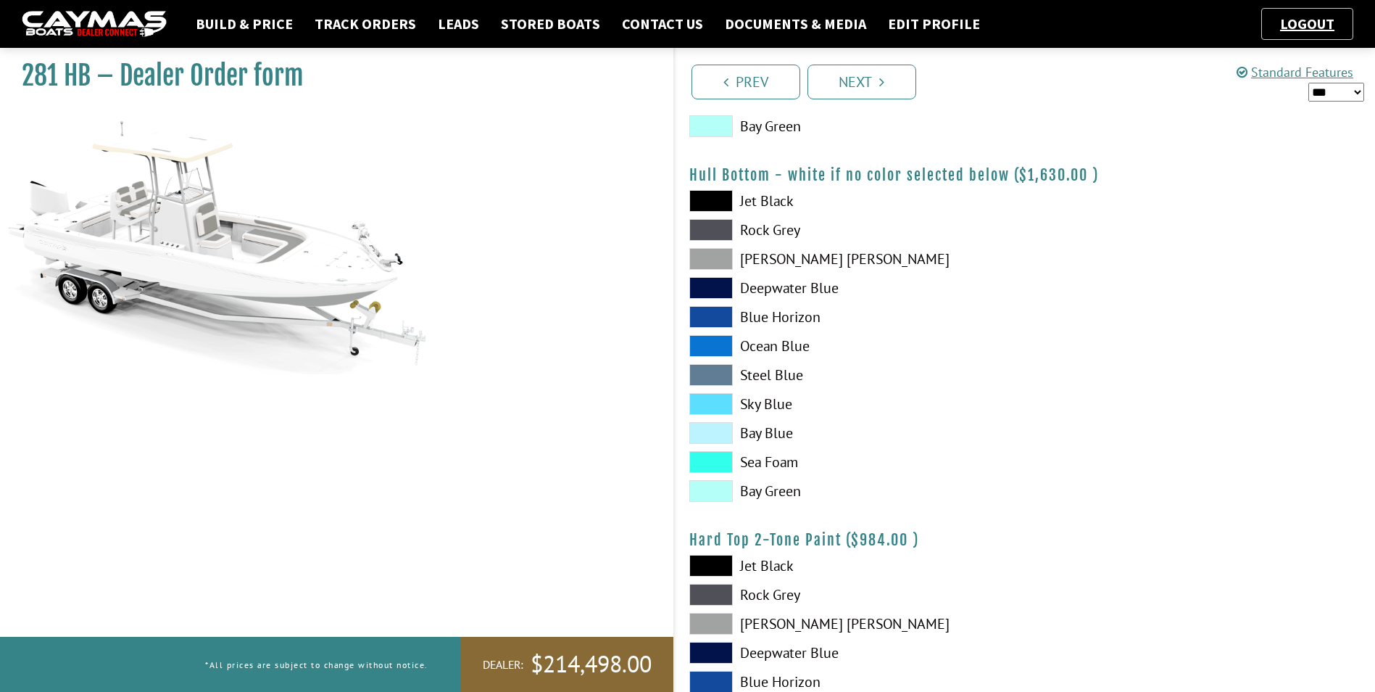
click at [713, 260] on span at bounding box center [712, 259] width 44 height 22
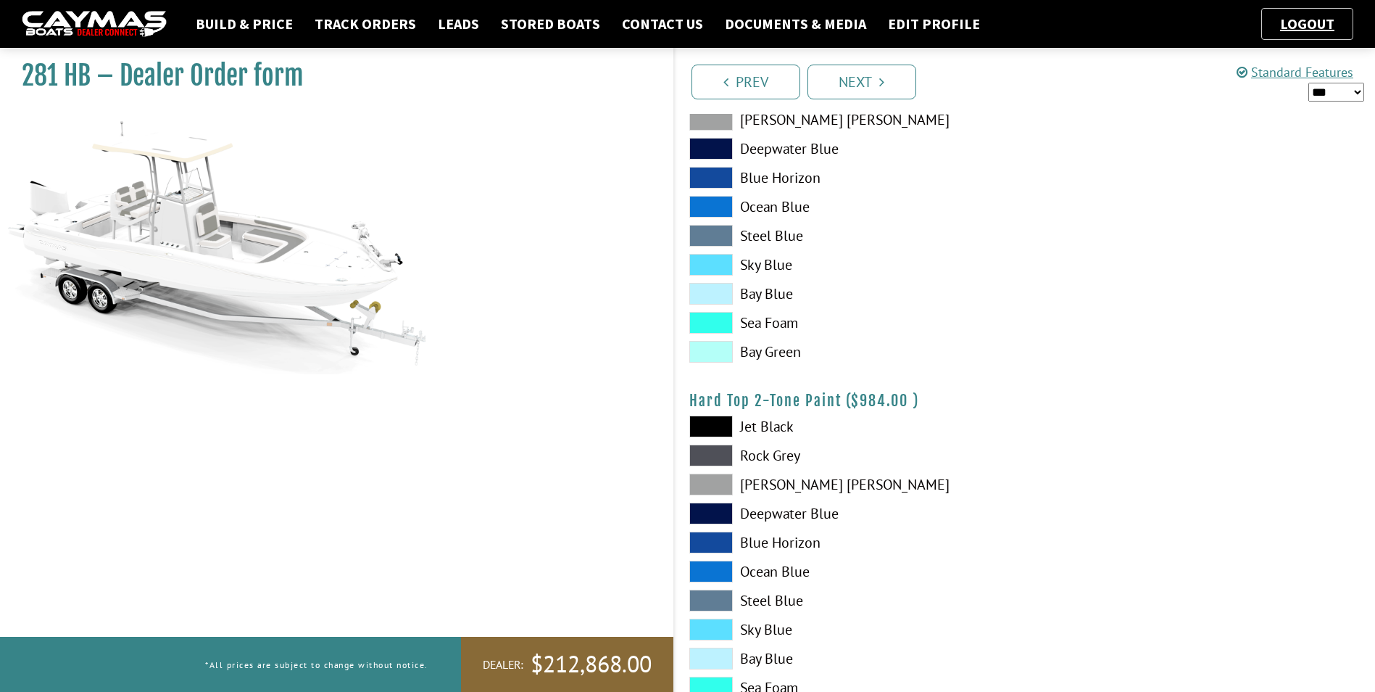
scroll to position [1088, 0]
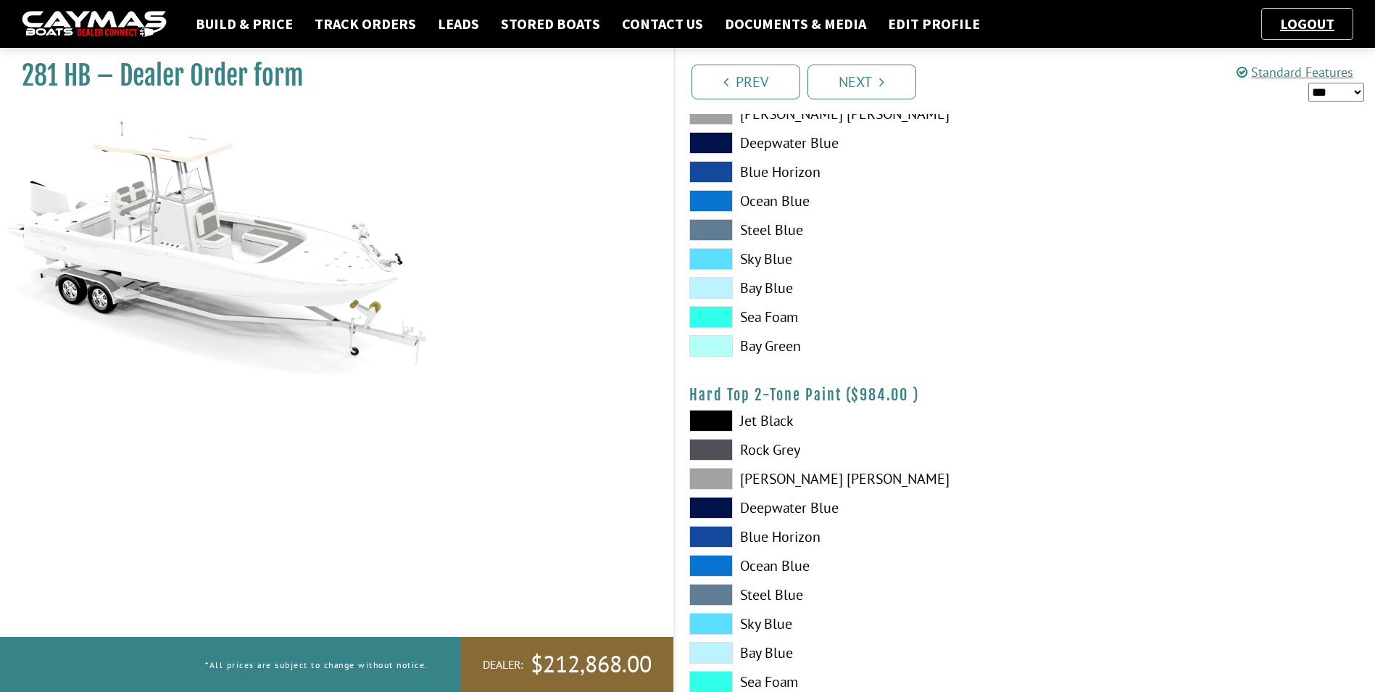
click at [714, 478] on span at bounding box center [712, 479] width 44 height 22
click at [711, 444] on span at bounding box center [712, 450] width 44 height 22
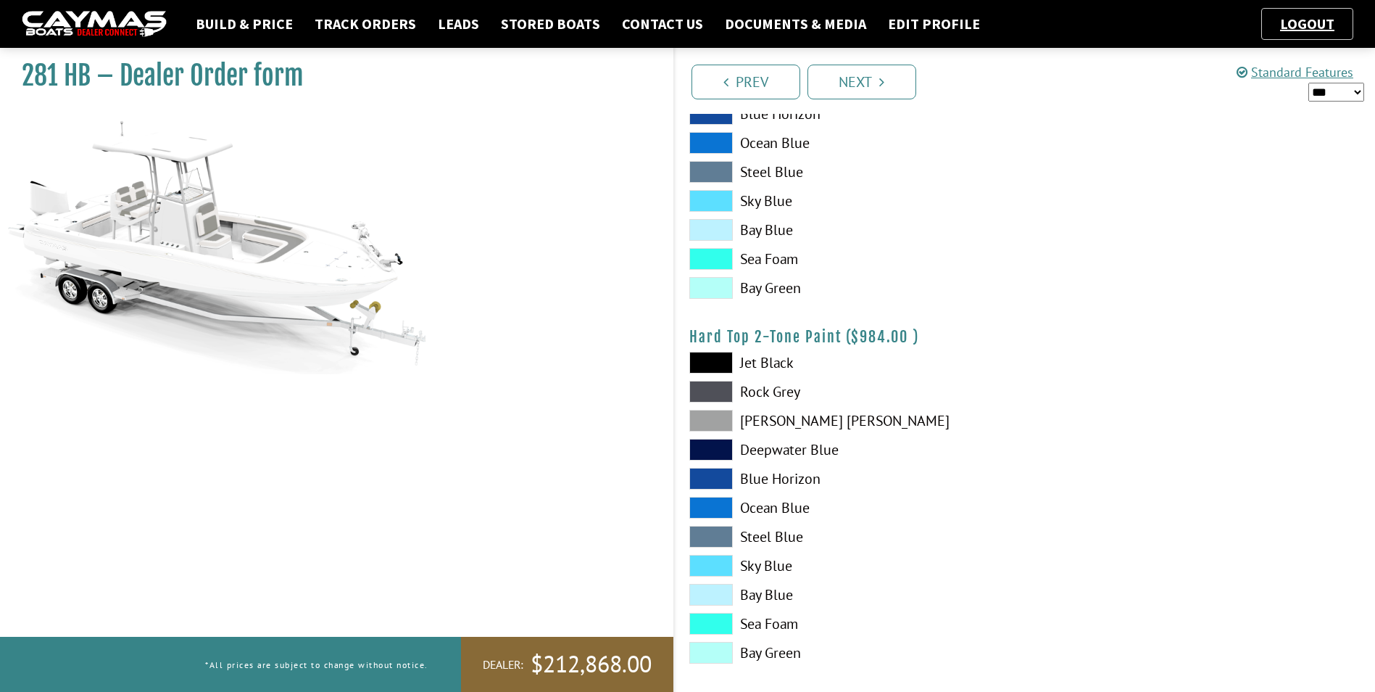
scroll to position [945, 0]
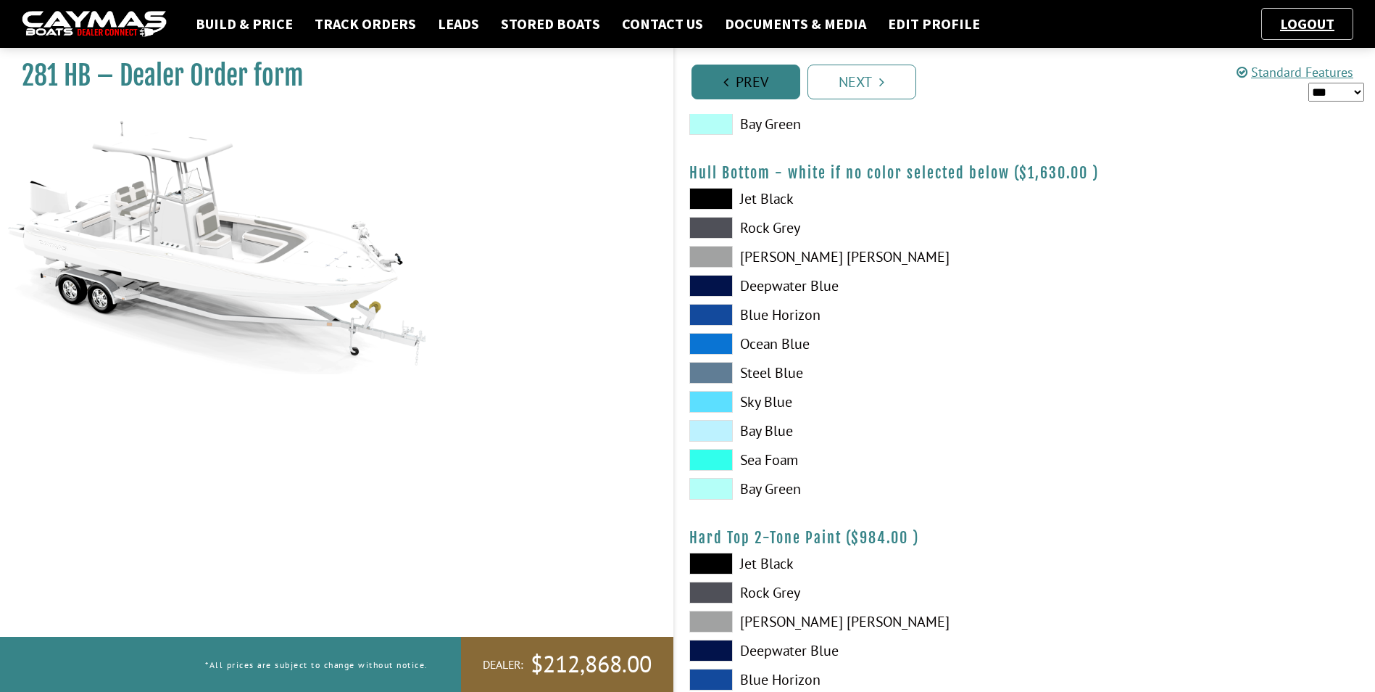
click at [716, 76] on link "Prev" at bounding box center [746, 82] width 109 height 35
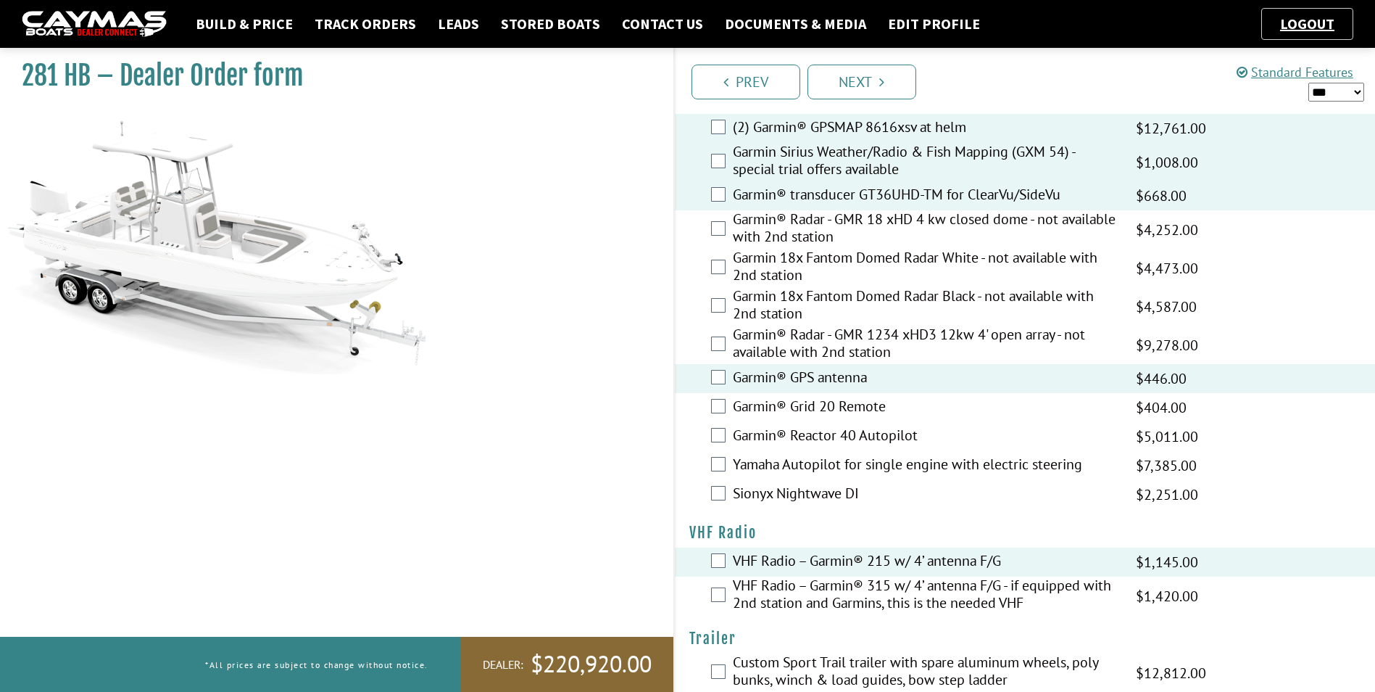
scroll to position [3966, 0]
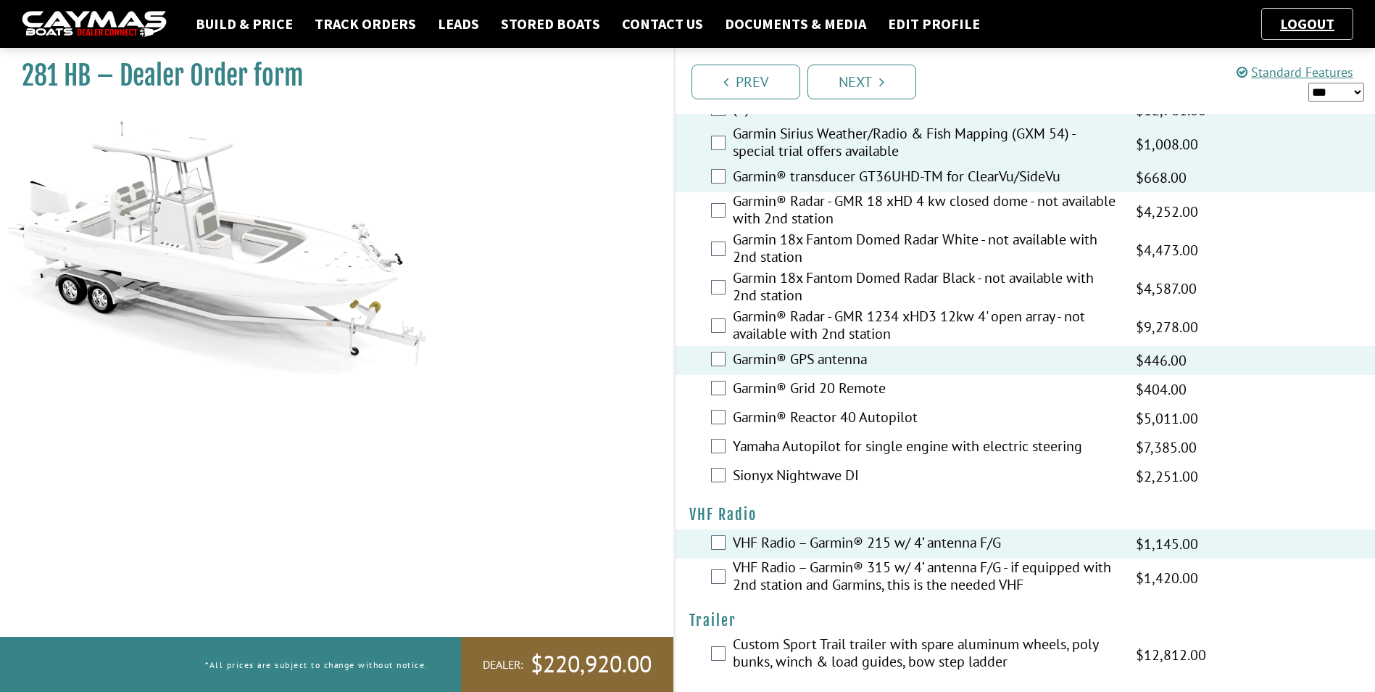
click at [985, 444] on label "Yamaha Autopilot for single engine with electric steering" at bounding box center [926, 447] width 386 height 21
click at [888, 86] on link "Next" at bounding box center [862, 82] width 109 height 35
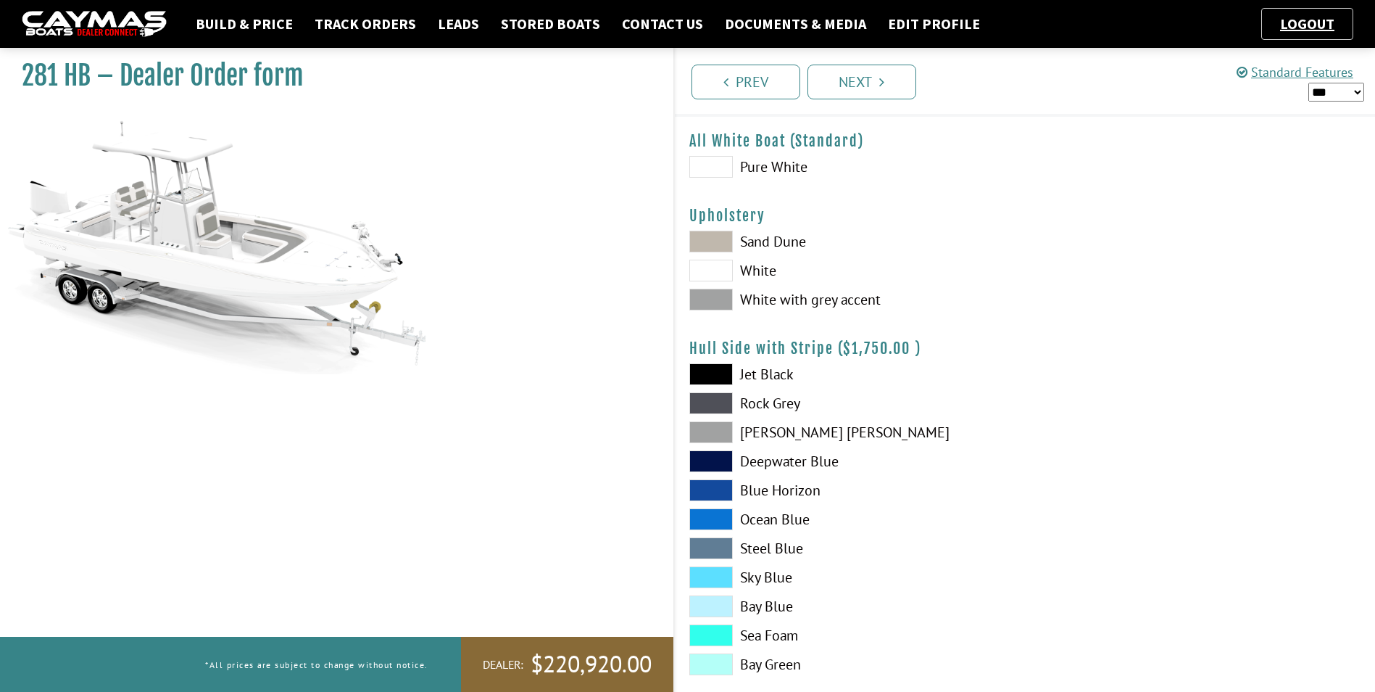
scroll to position [0, 0]
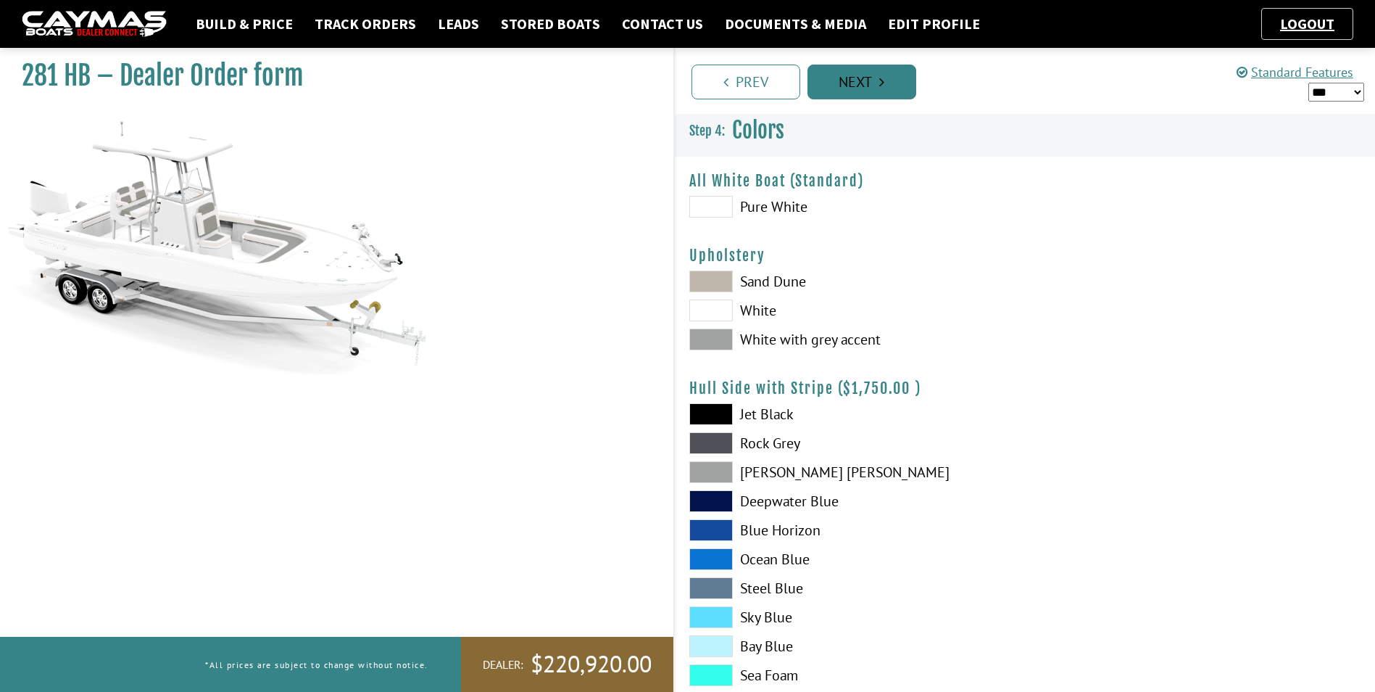
click at [879, 78] on link "Next" at bounding box center [862, 82] width 109 height 35
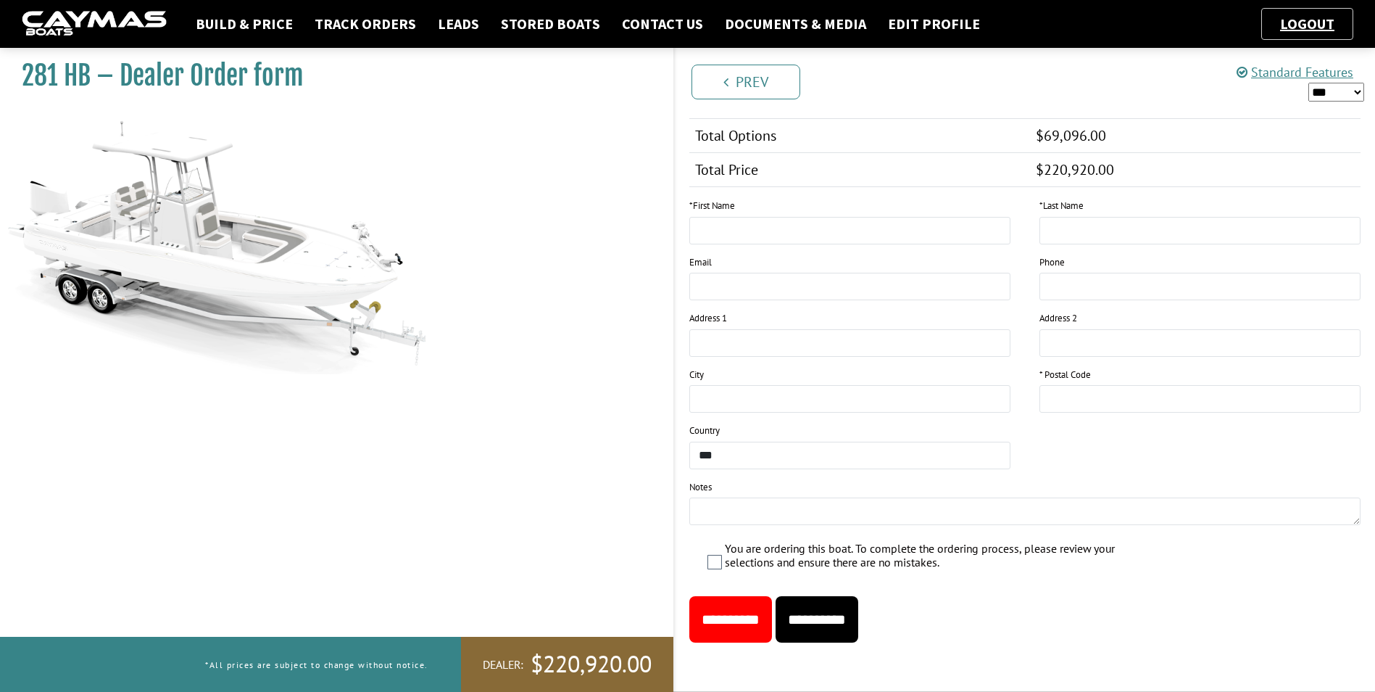
scroll to position [1689, 0]
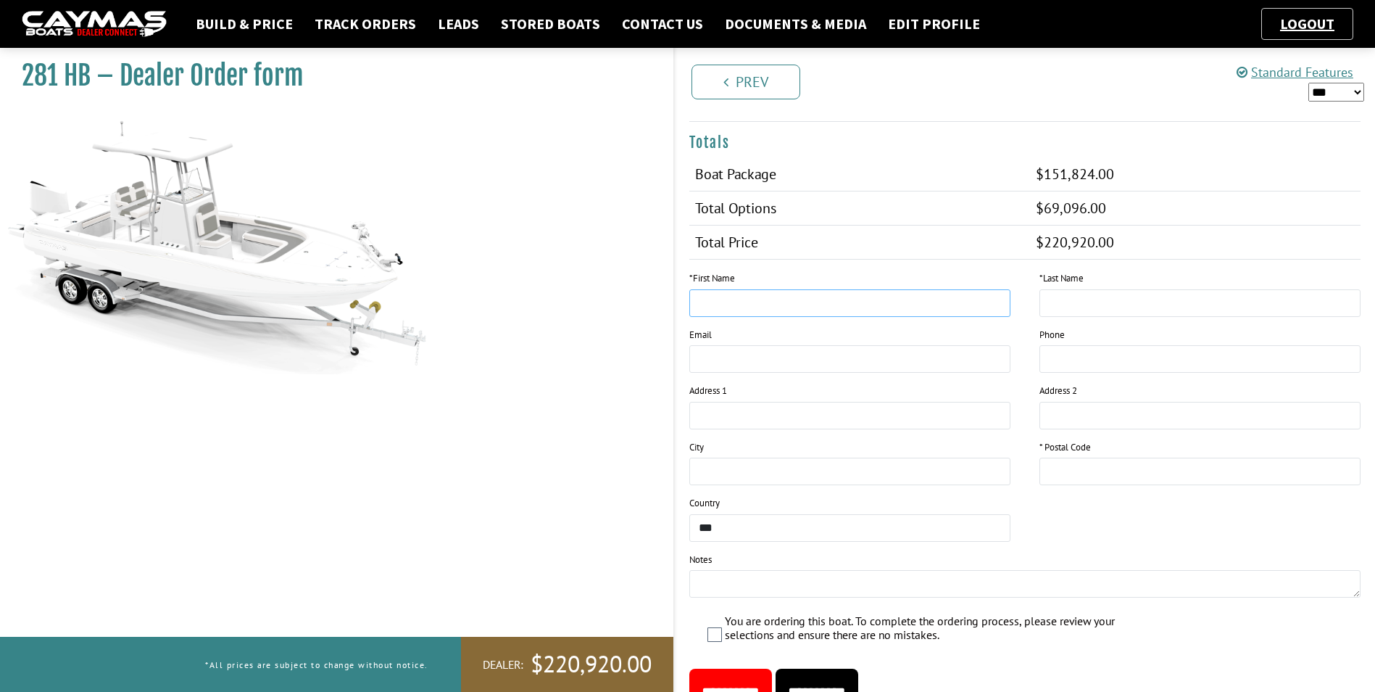
click at [721, 307] on input "text" at bounding box center [850, 303] width 321 height 28
type input "*****"
click at [1071, 474] on input "text" at bounding box center [1200, 472] width 321 height 28
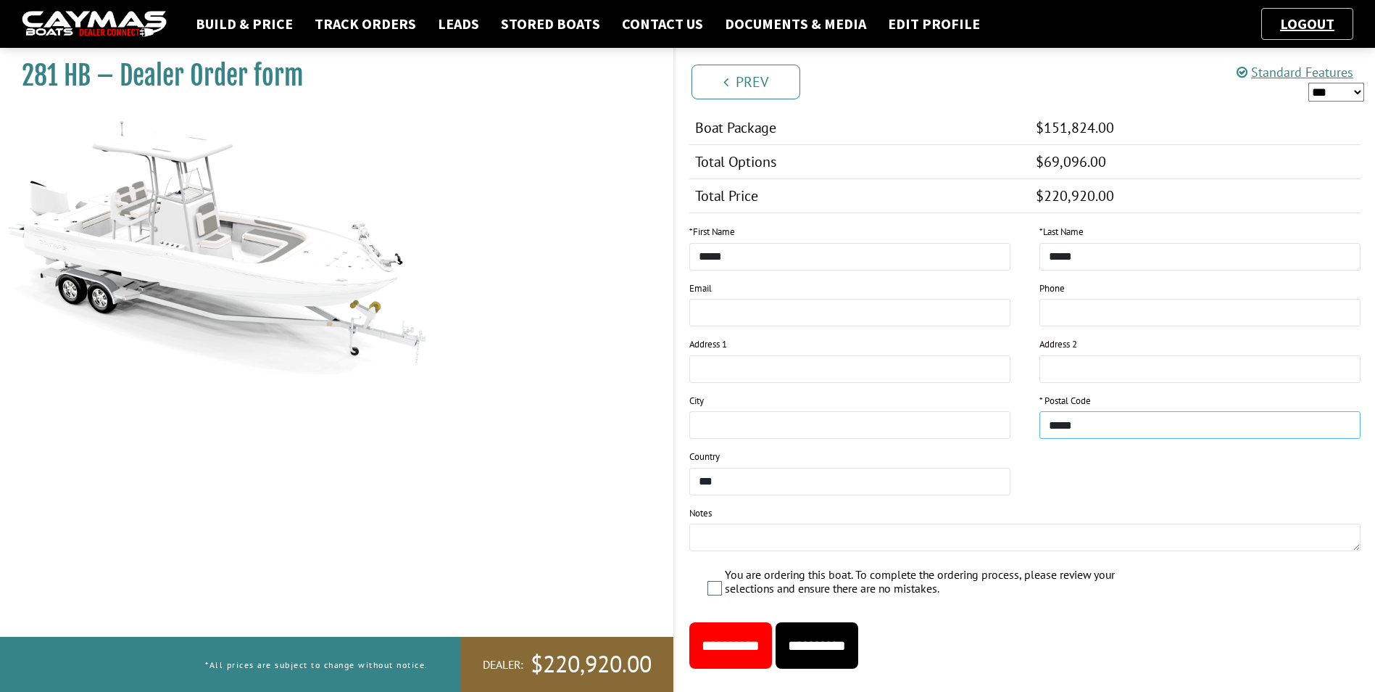
scroll to position [1761, 0]
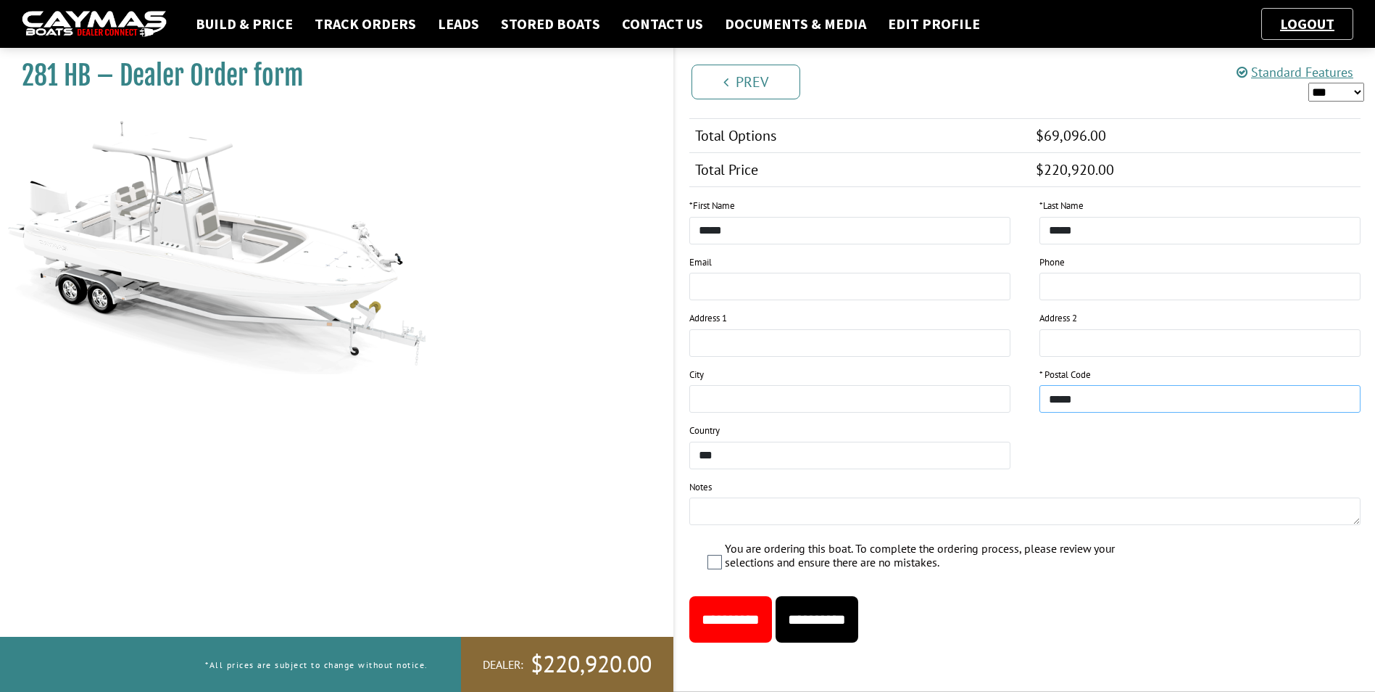
type input "*****"
click at [845, 616] on input "**********" at bounding box center [817, 619] width 83 height 46
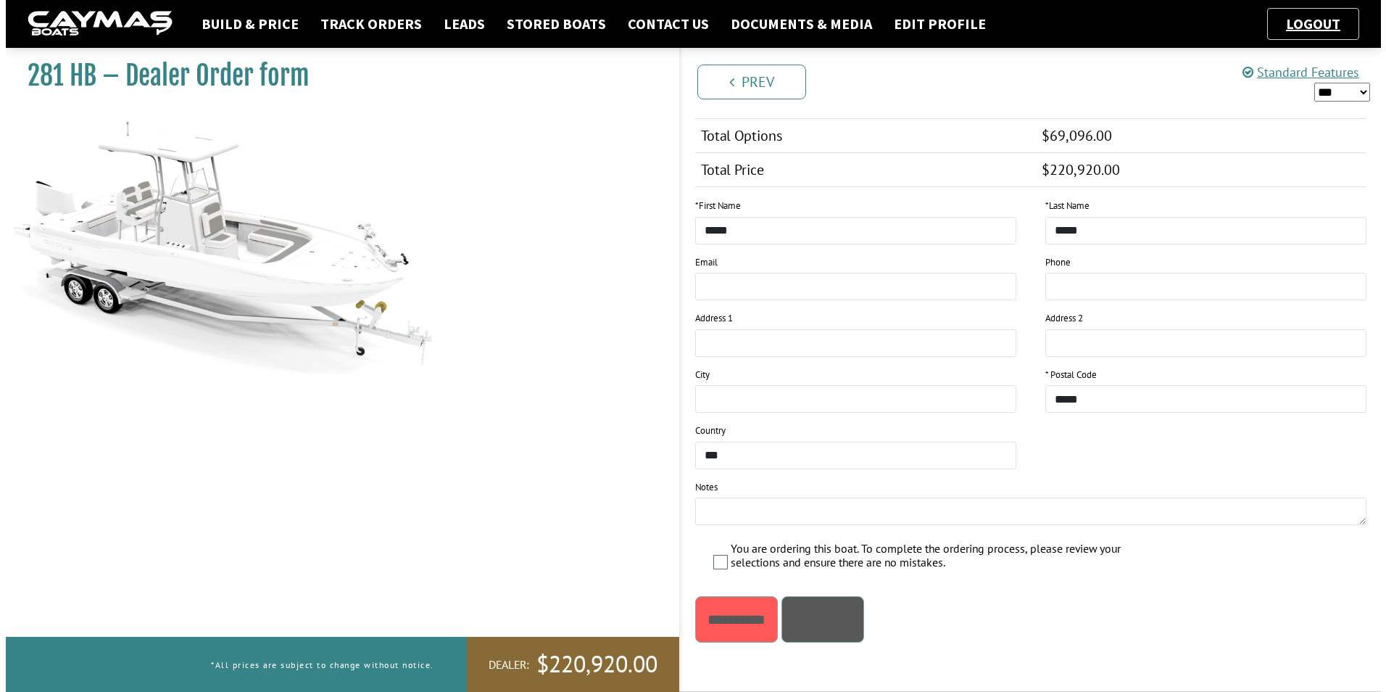
scroll to position [0, 0]
